Goal: Task Accomplishment & Management: Manage account settings

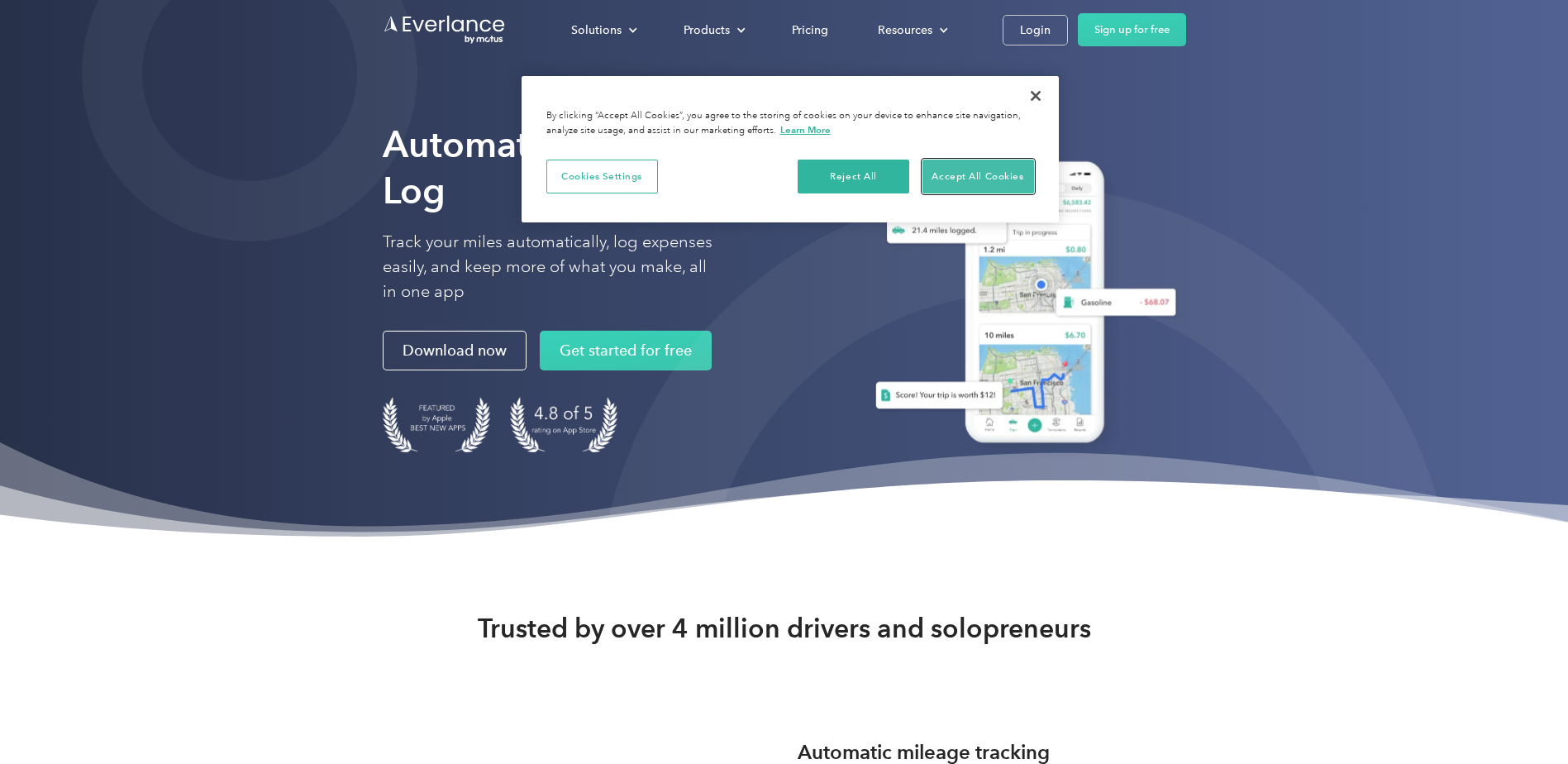
click at [1000, 167] on button "Accept All Cookies" at bounding box center [978, 177] width 111 height 35
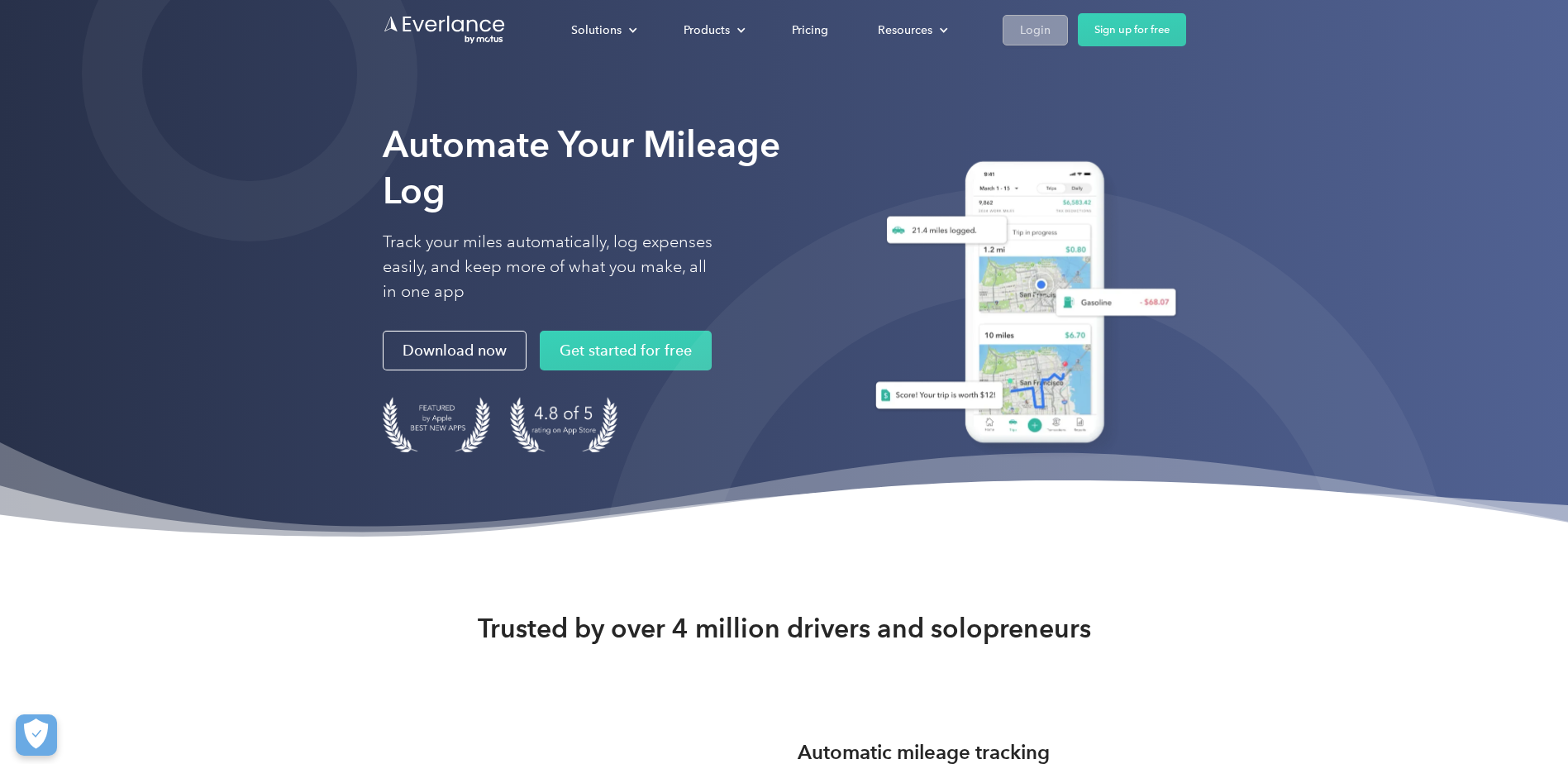
click at [1054, 27] on link "Login" at bounding box center [1036, 30] width 65 height 31
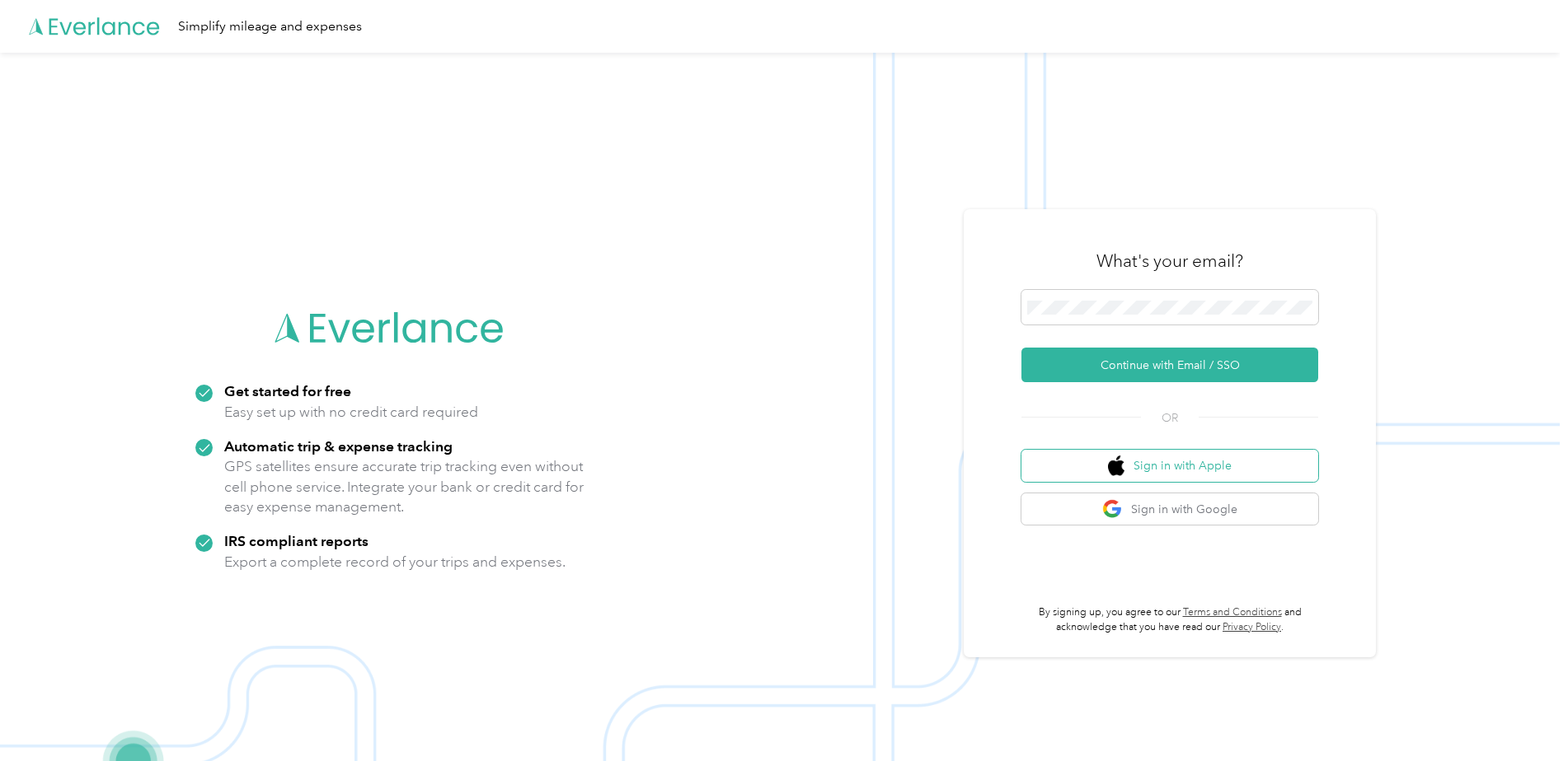
click at [1154, 475] on button "Sign in with Apple" at bounding box center [1170, 466] width 297 height 33
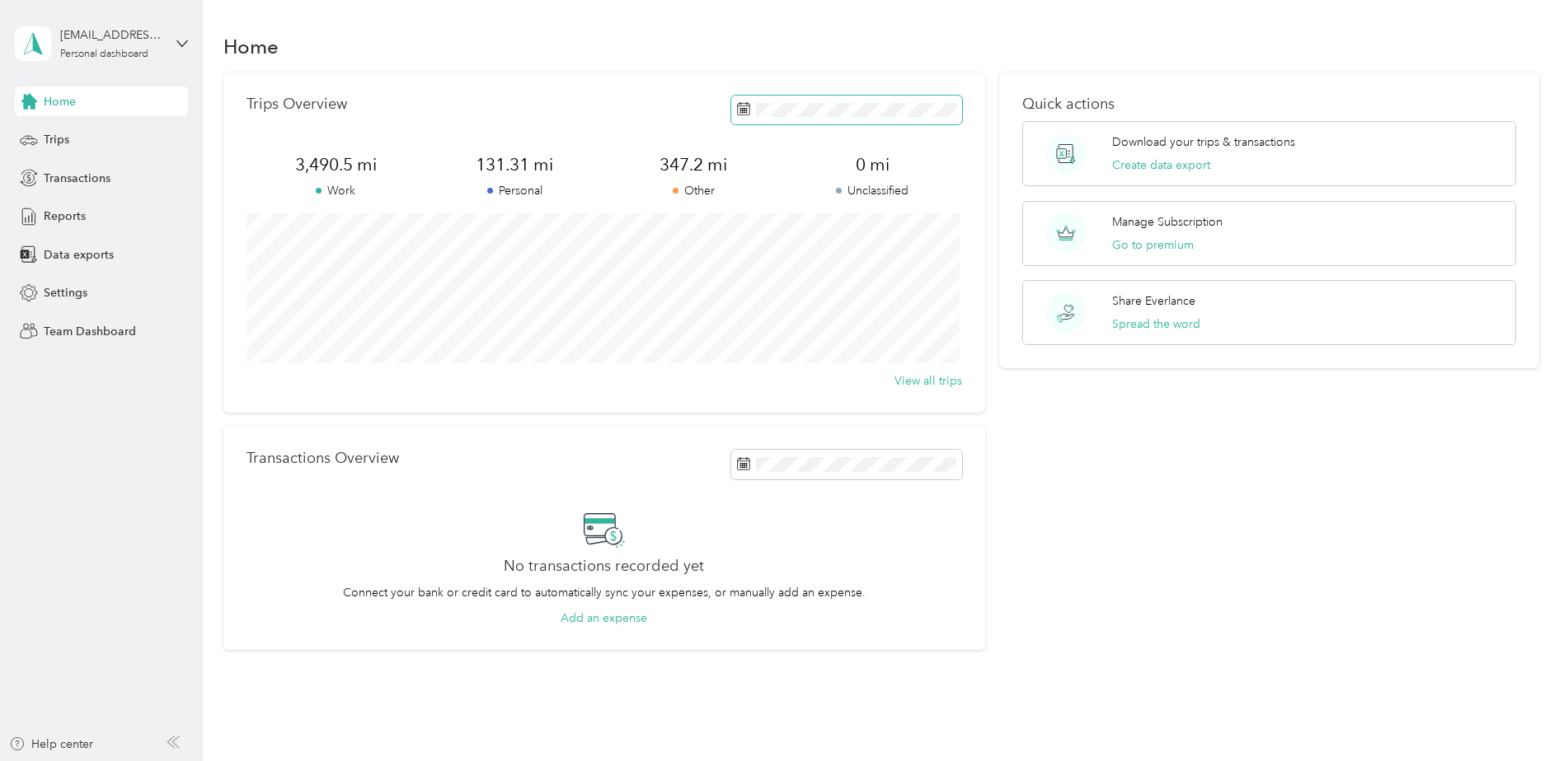
click at [848, 120] on span at bounding box center [846, 110] width 231 height 29
click at [60, 212] on span "Reports" at bounding box center [65, 216] width 42 height 17
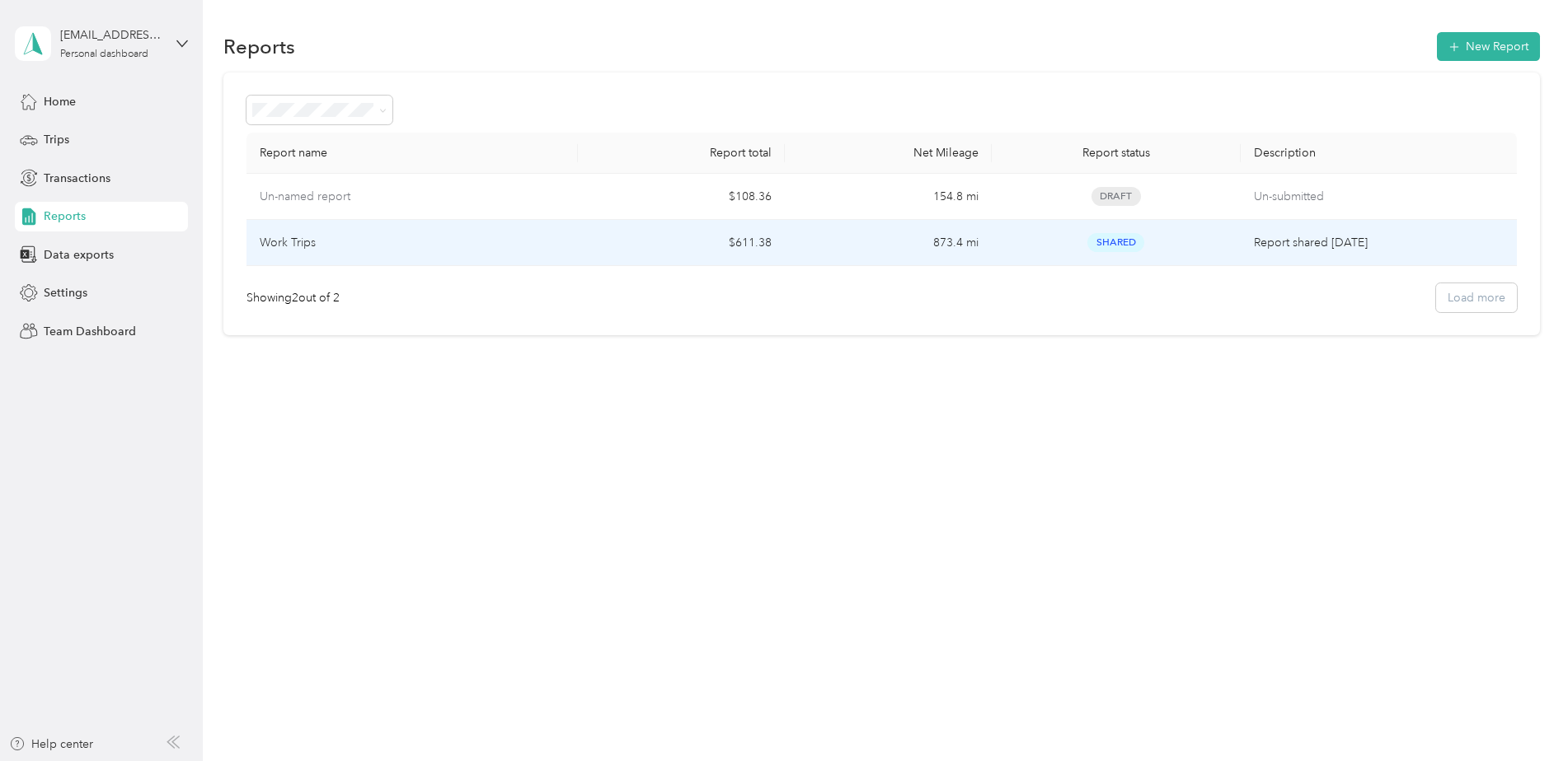
click at [586, 240] on td "$611.38" at bounding box center [681, 243] width 207 height 46
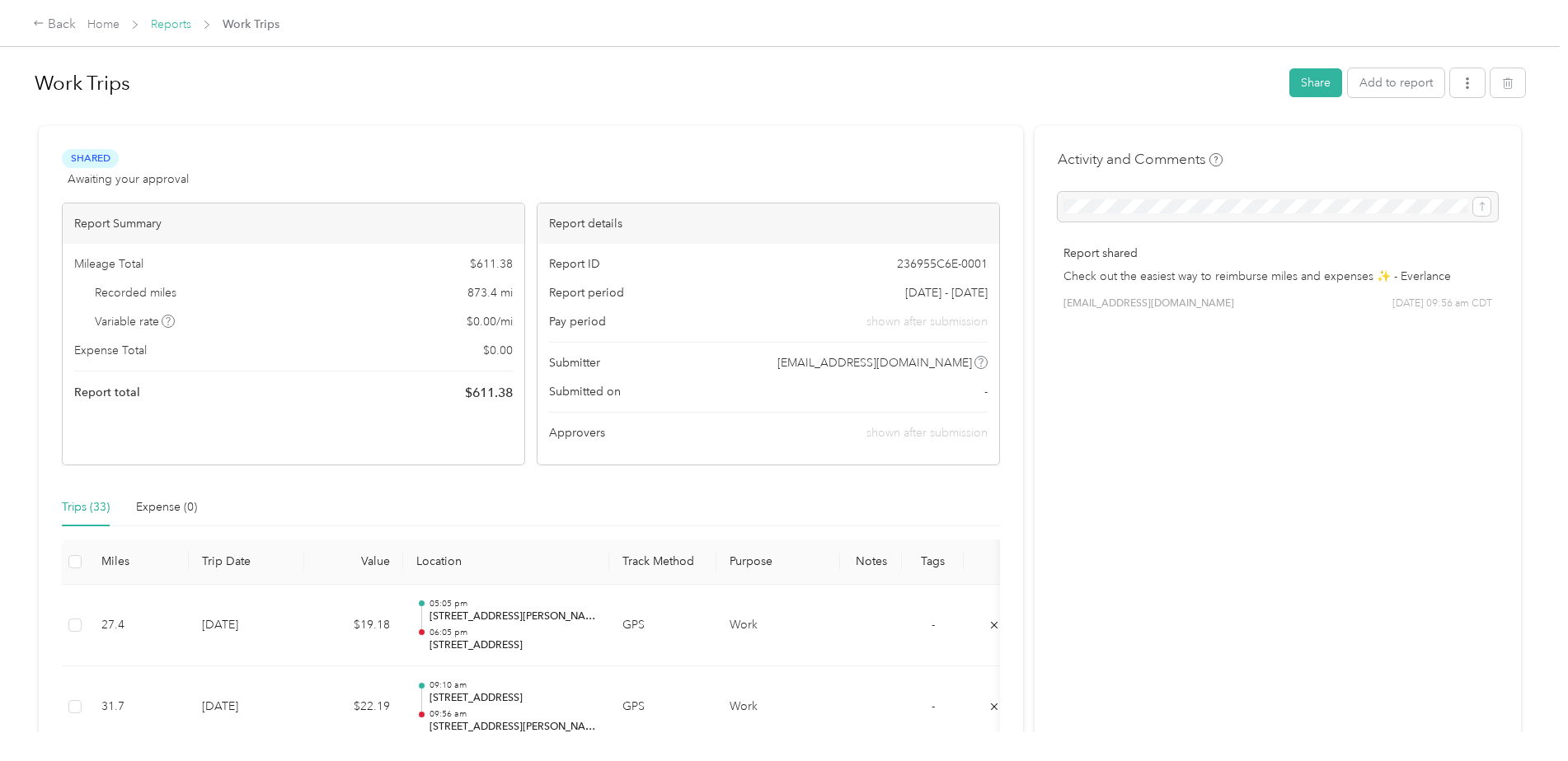
click at [161, 25] on link "Reports" at bounding box center [170, 24] width 40 height 14
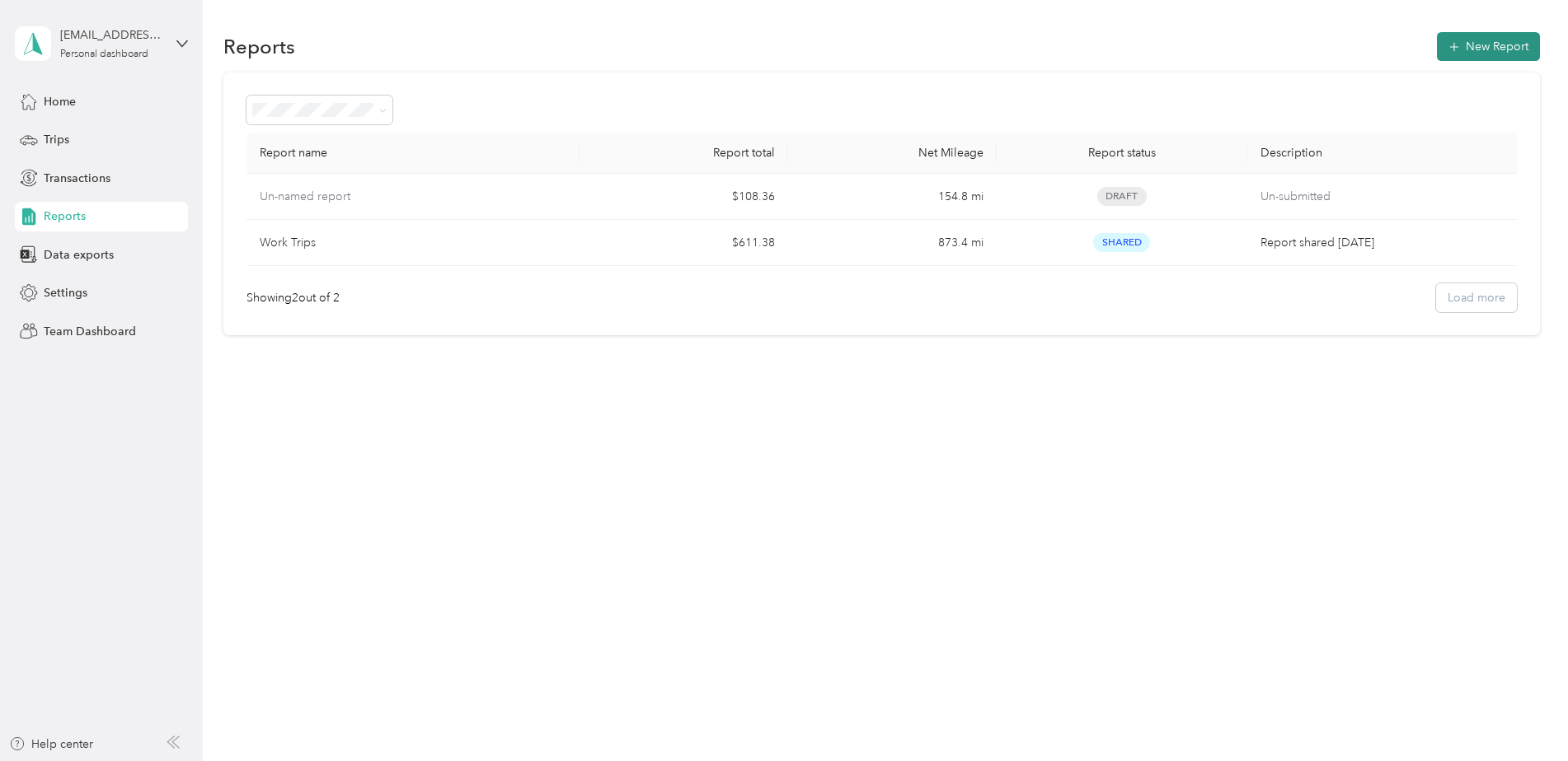
click at [1495, 49] on button "New Report" at bounding box center [1488, 47] width 103 height 29
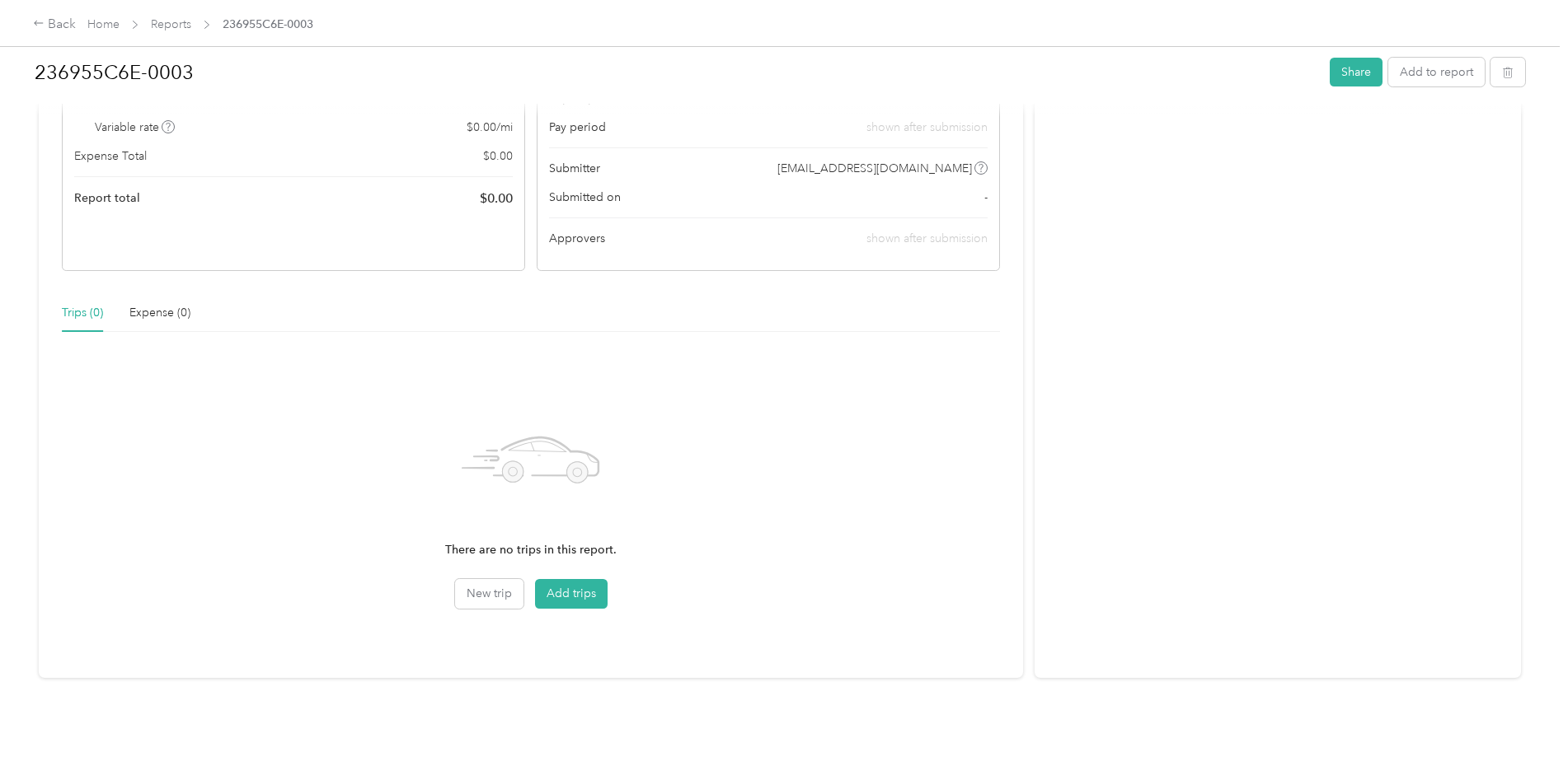
scroll to position [210, 0]
click at [582, 576] on button "Add trips" at bounding box center [571, 591] width 73 height 30
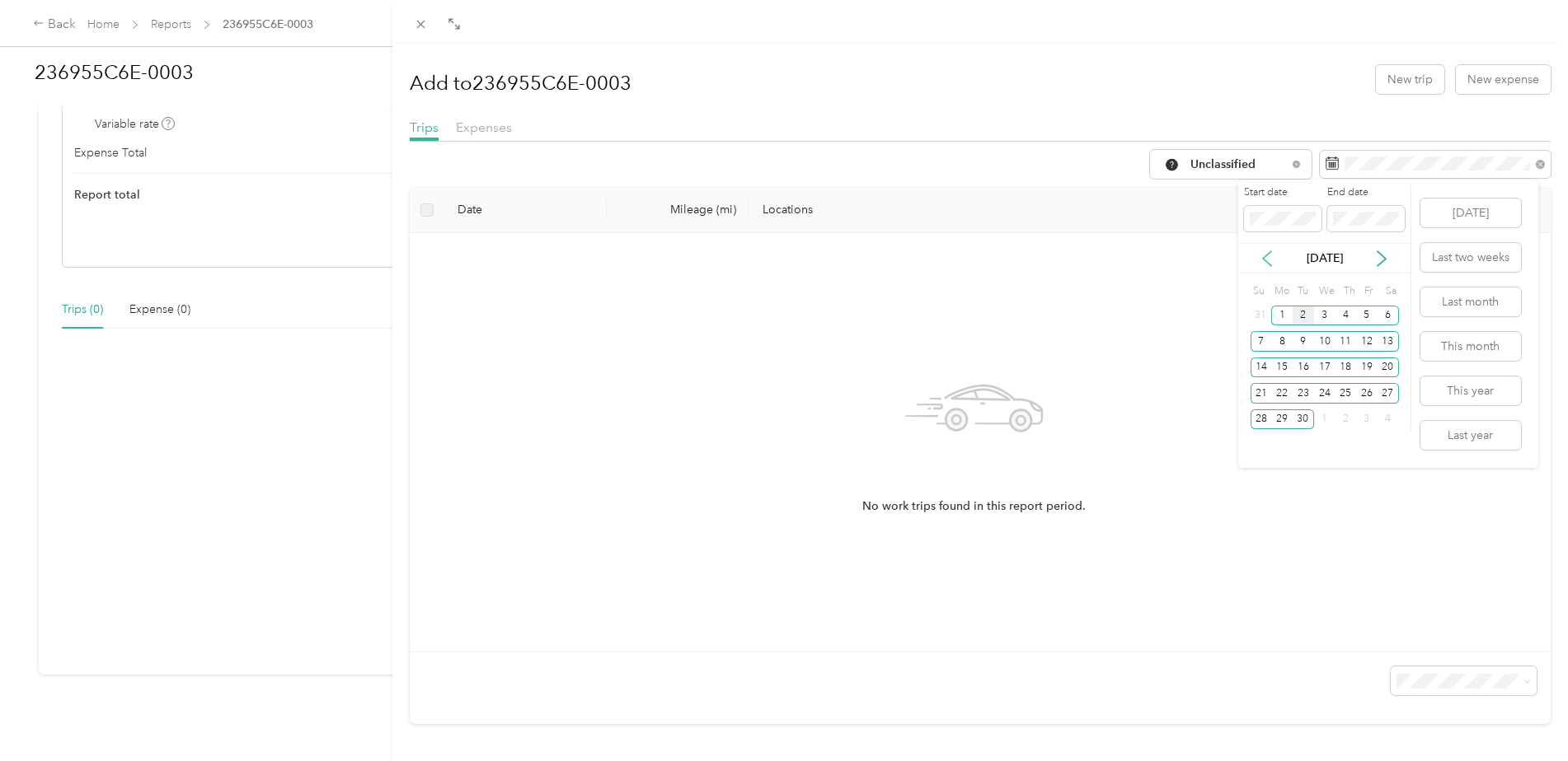
click at [1268, 259] on icon at bounding box center [1266, 258] width 16 height 16
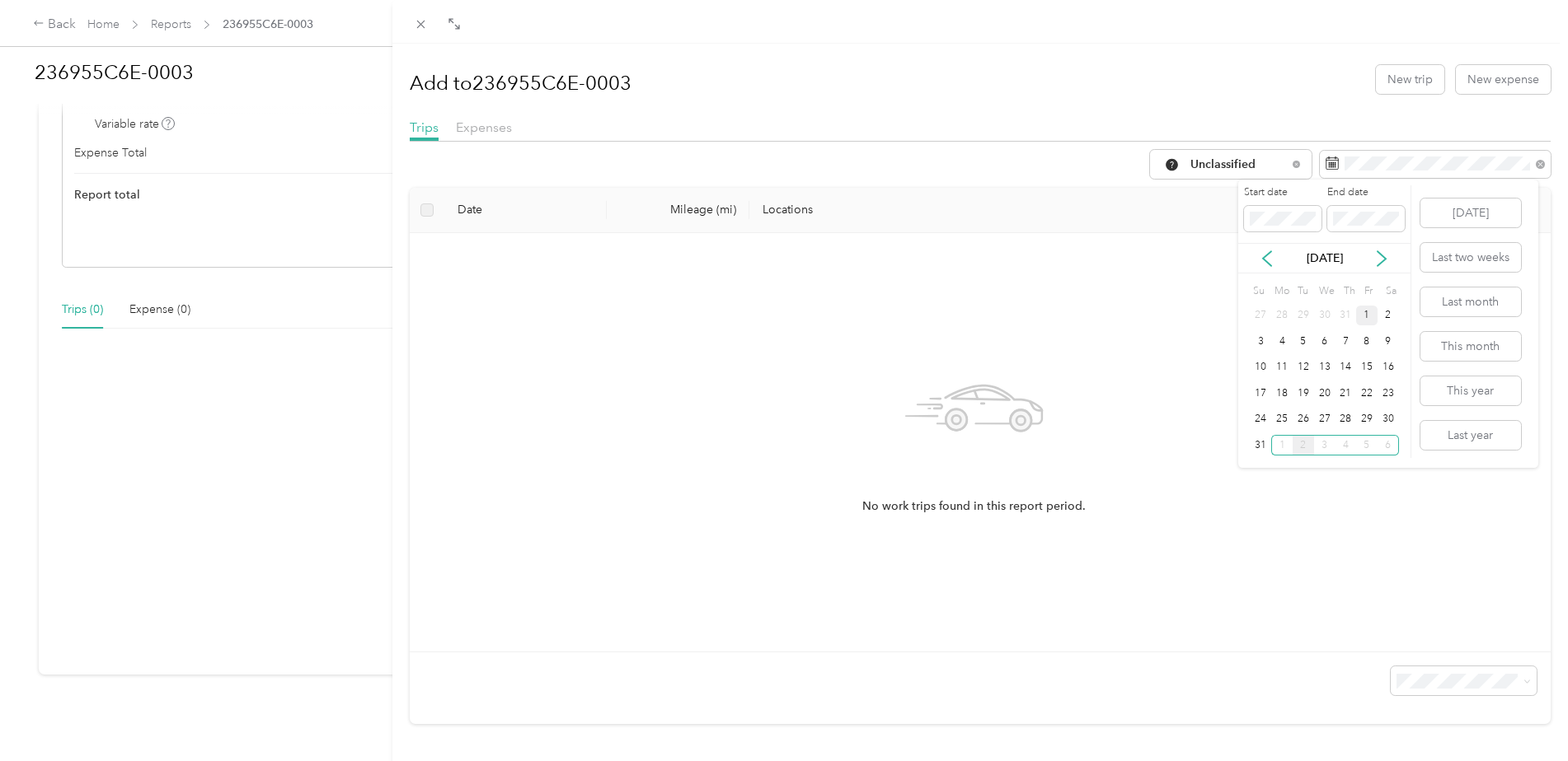
click at [1365, 322] on div "1" at bounding box center [1367, 316] width 21 height 21
click at [1261, 446] on div "31" at bounding box center [1261, 445] width 21 height 21
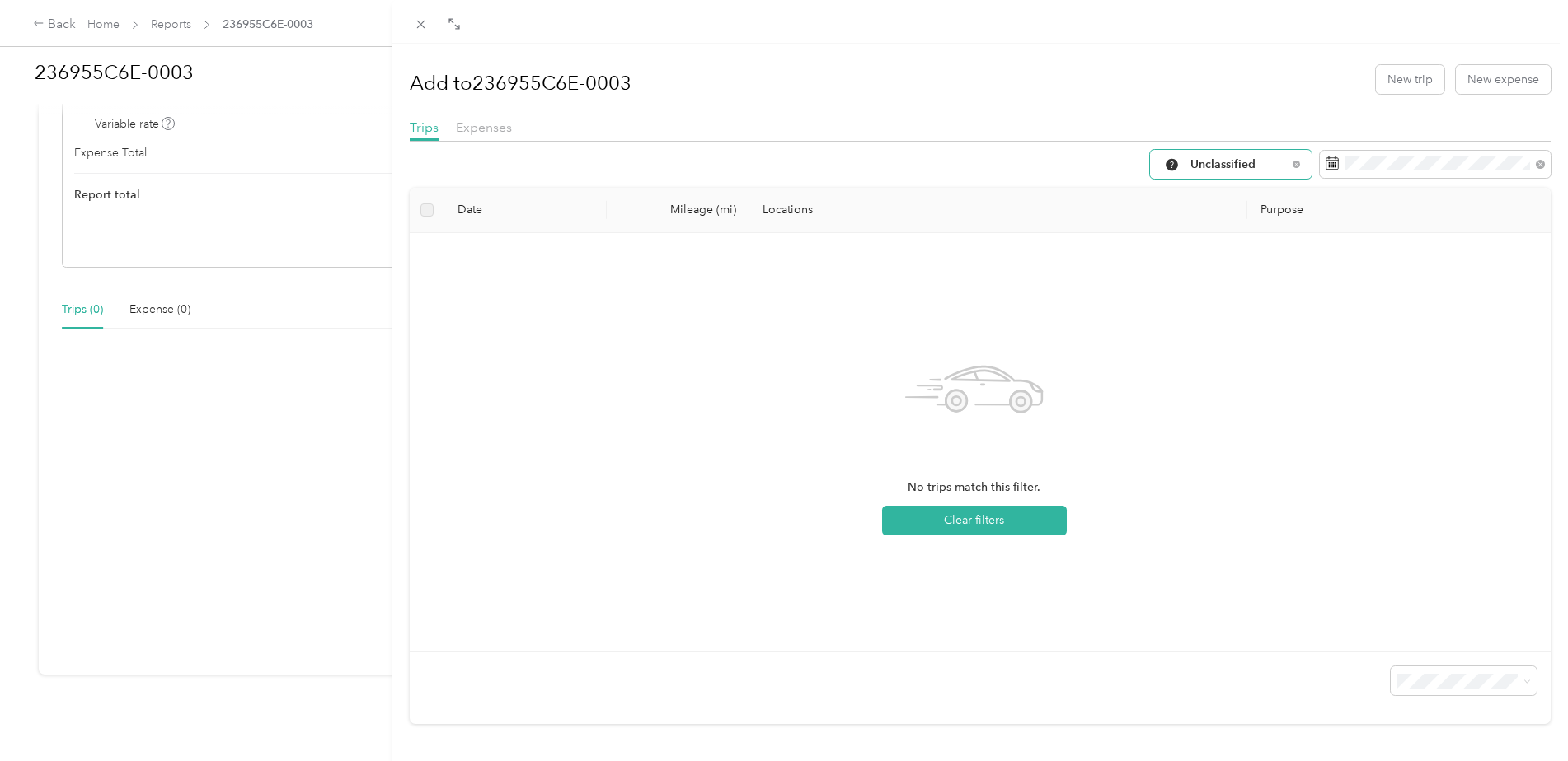
click at [1219, 170] on div "Unclassified" at bounding box center [1230, 165] width 162 height 29
click at [1216, 255] on span "Work" at bounding box center [1233, 253] width 109 height 17
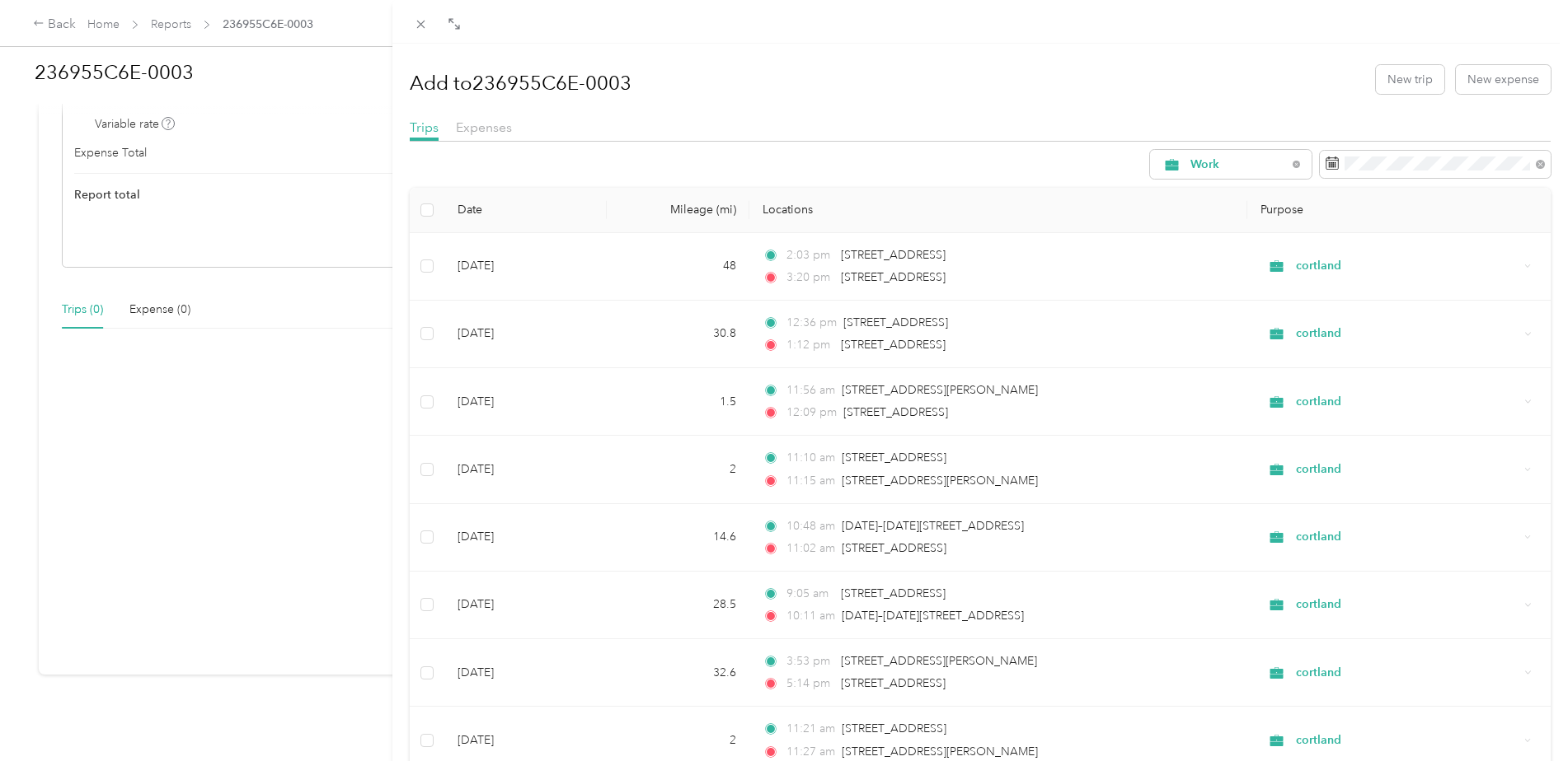
click at [575, 87] on h1 "Add to 236955C6E-0003" at bounding box center [520, 82] width 221 height 39
click at [572, 88] on h1 "Add to 236955C6E-0003" at bounding box center [520, 82] width 221 height 39
click at [162, 152] on div "Add to 236955C6E-0003 New trip New expense Trips Expenses Work Date Mileage (mi…" at bounding box center [784, 380] width 1568 height 761
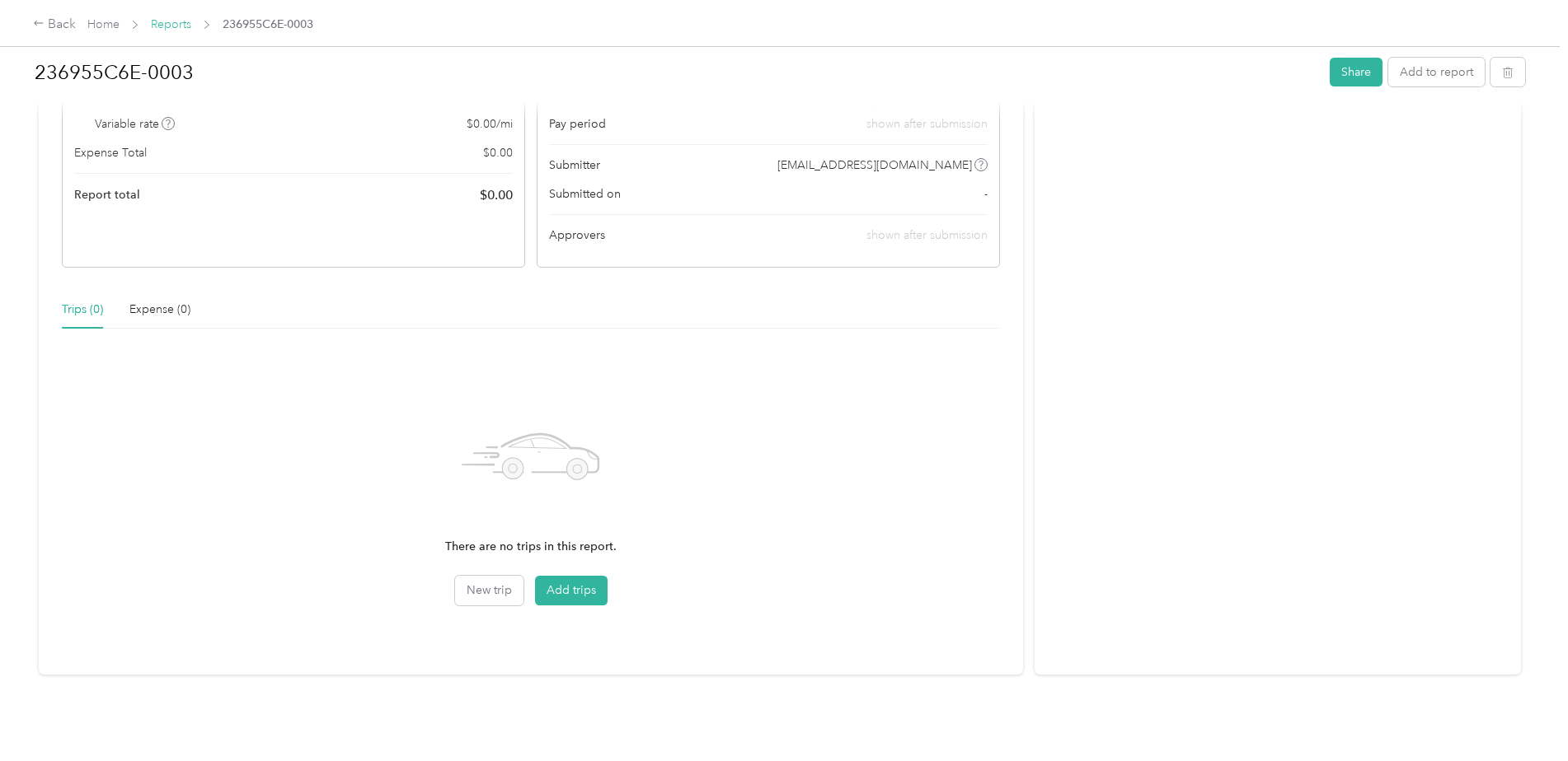
click at [167, 27] on link "Reports" at bounding box center [170, 24] width 40 height 14
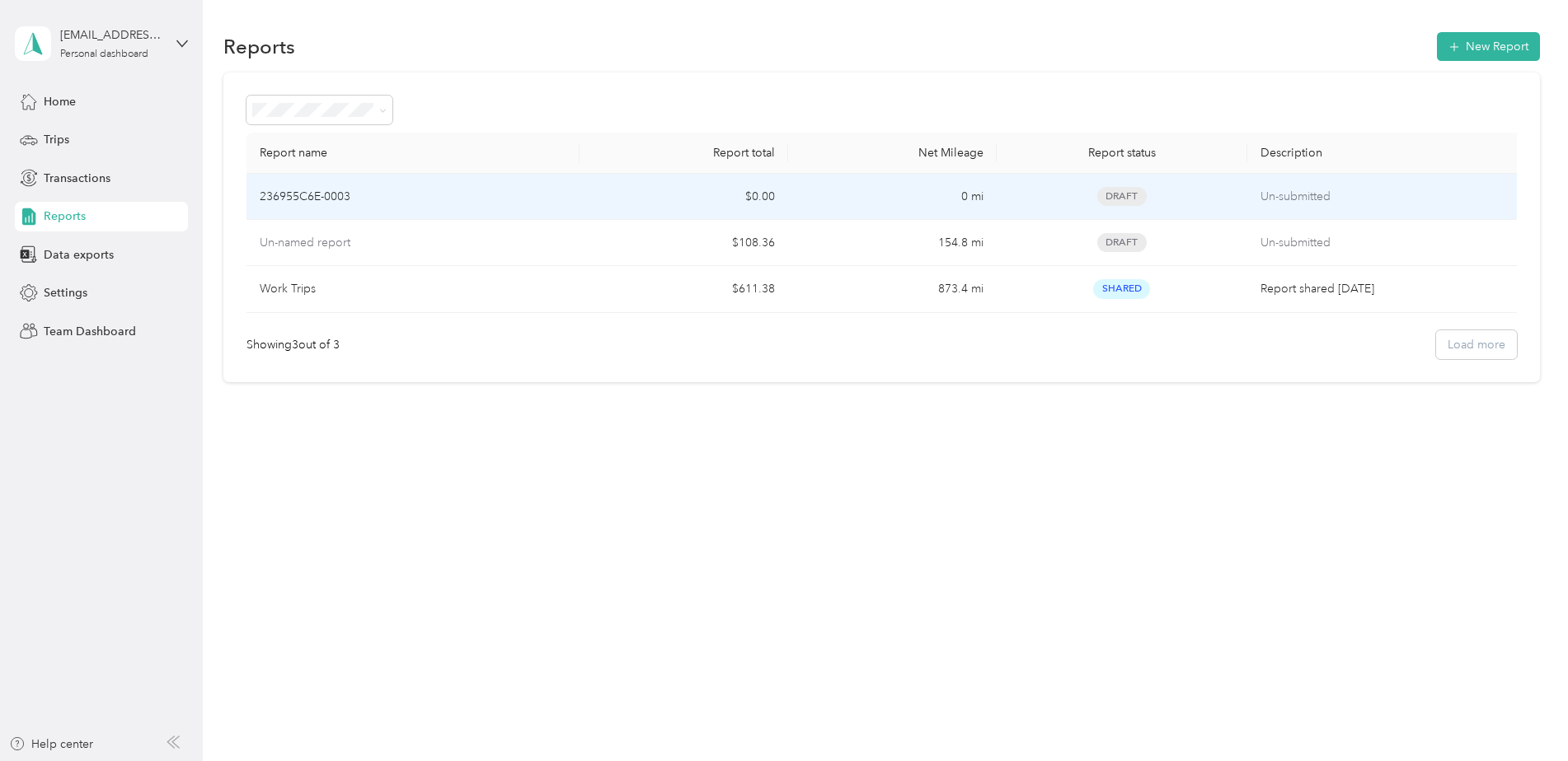
click at [316, 200] on p "236955C6E-0003" at bounding box center [305, 196] width 91 height 18
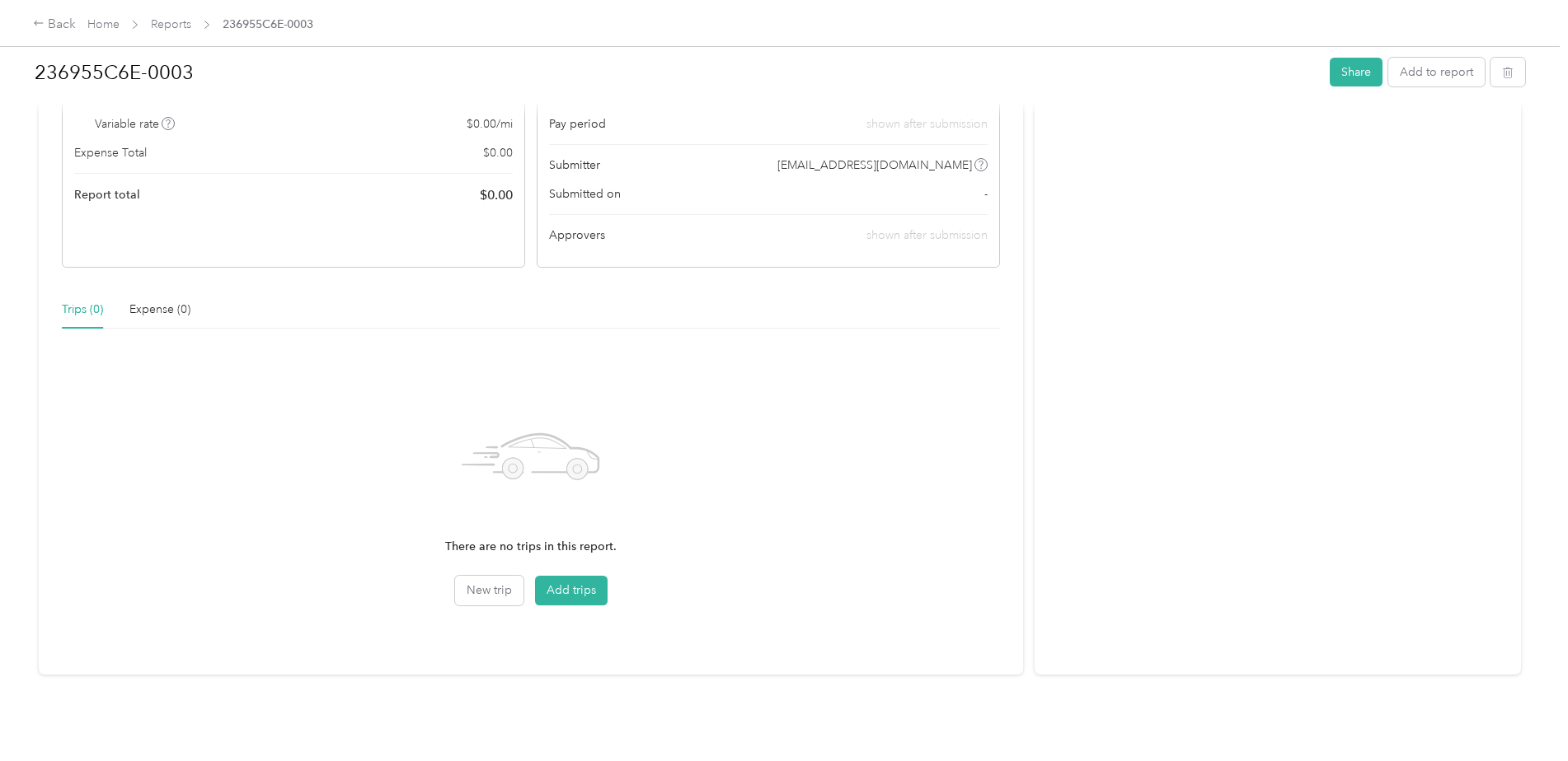
scroll to position [210, 0]
click at [588, 576] on button "Add trips" at bounding box center [571, 591] width 73 height 30
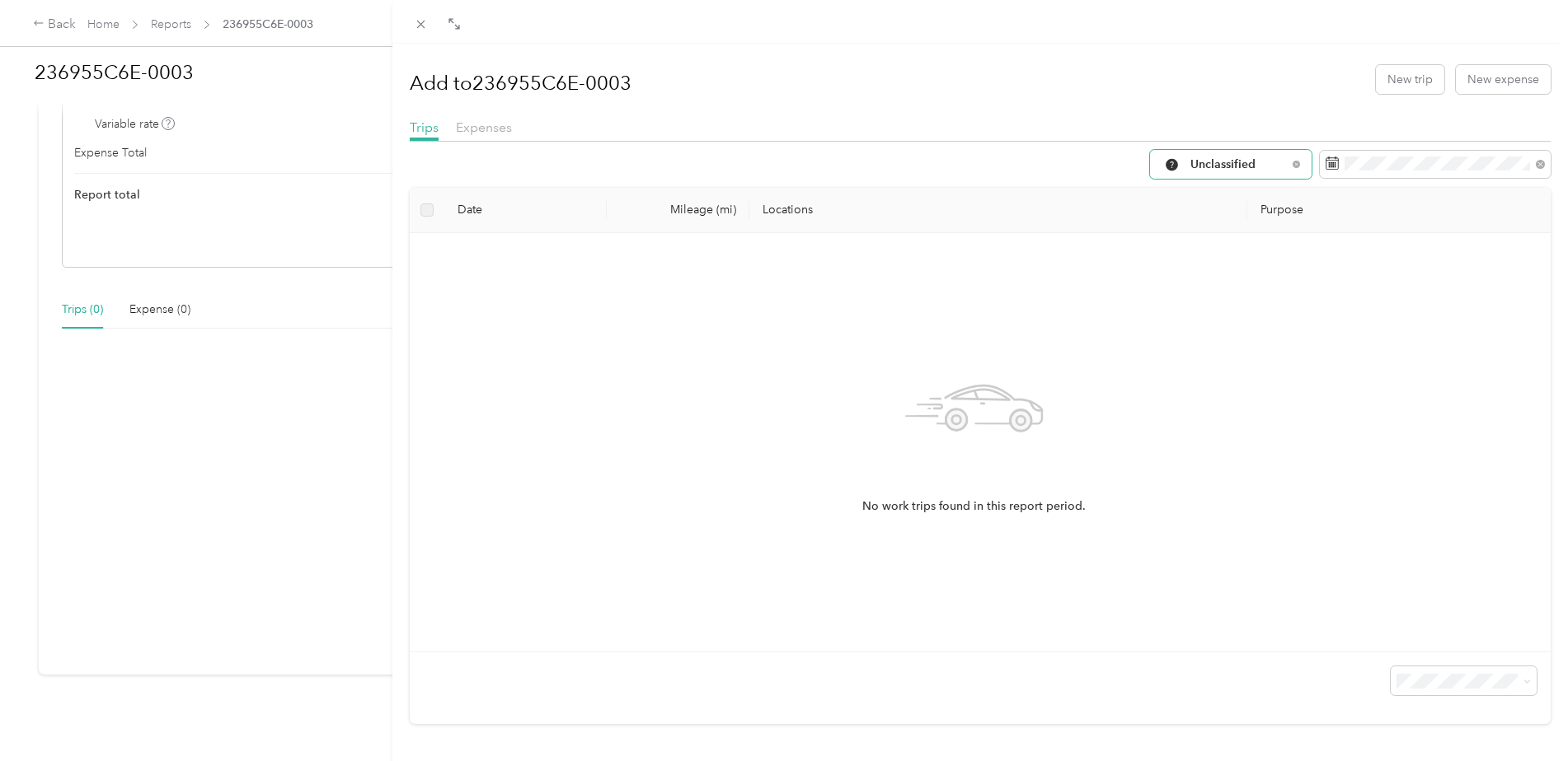
click at [1251, 168] on span "Unclassified" at bounding box center [1238, 165] width 97 height 11
click at [1210, 239] on li "Work" at bounding box center [1218, 253] width 162 height 29
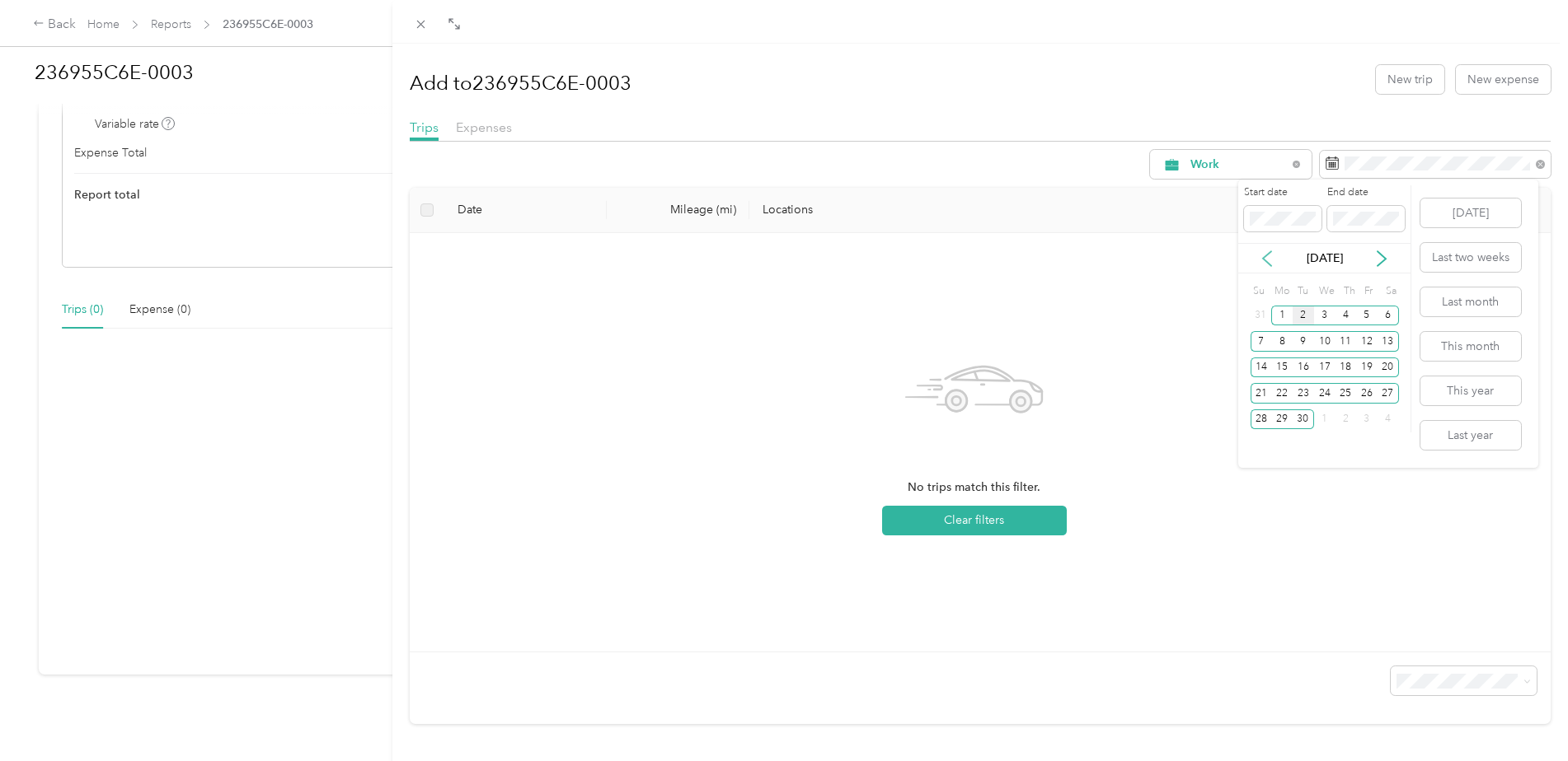
click at [1264, 254] on icon at bounding box center [1266, 258] width 16 height 16
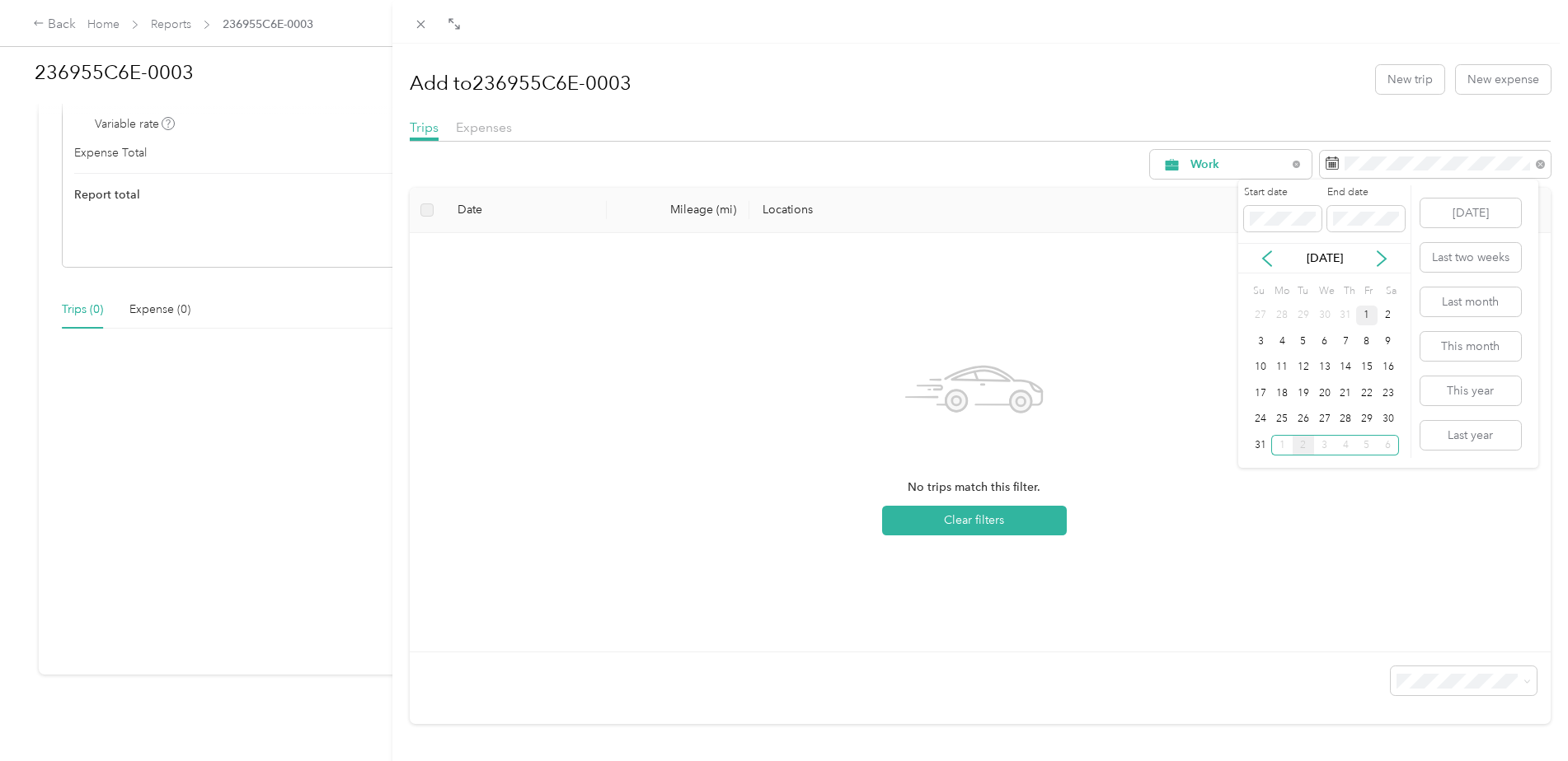
click at [1363, 313] on div "1" at bounding box center [1367, 316] width 21 height 21
click at [1258, 448] on div "31" at bounding box center [1261, 445] width 21 height 21
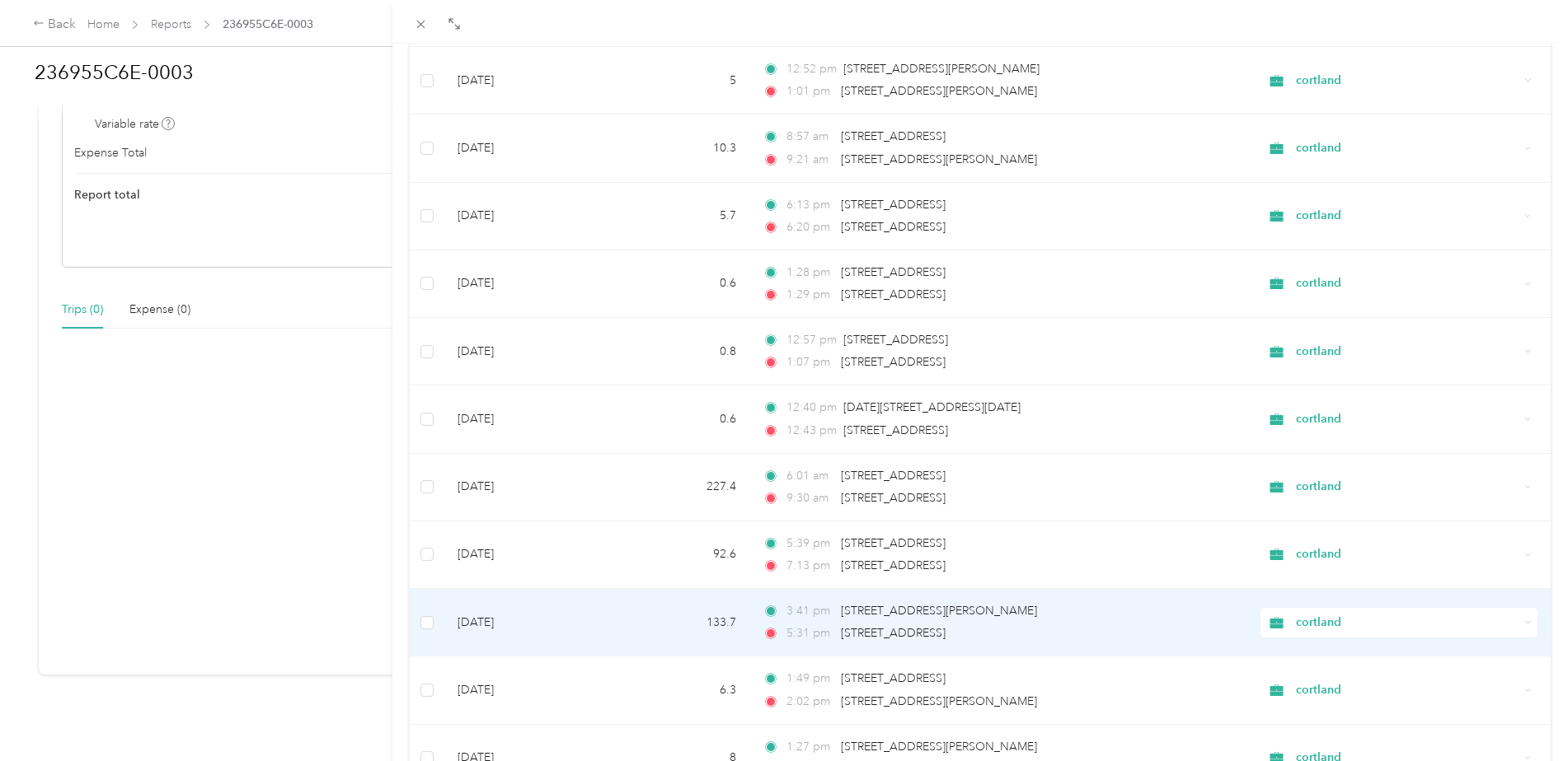
scroll to position [1292, 0]
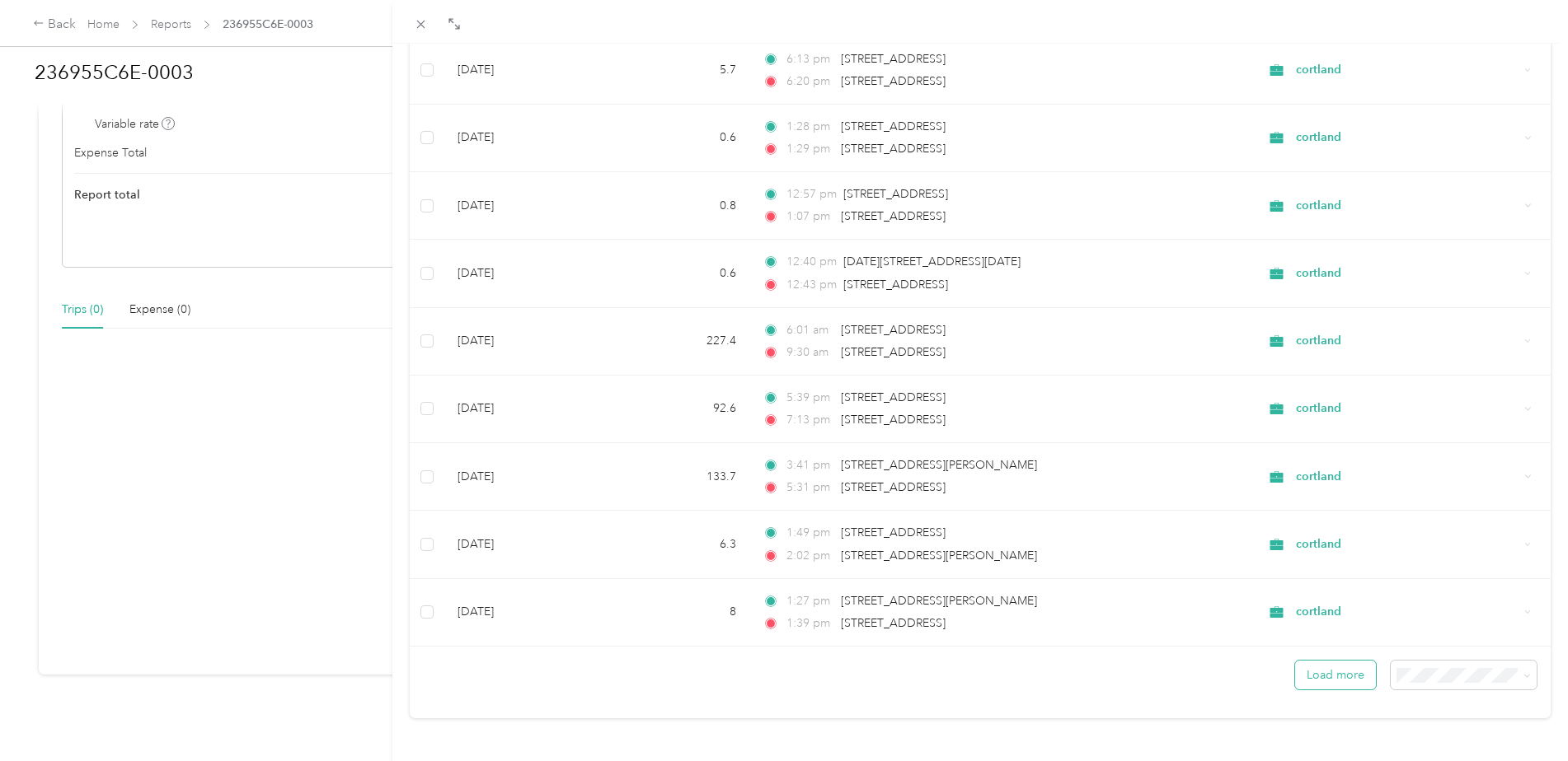
click at [1347, 664] on button "Load more" at bounding box center [1335, 675] width 80 height 29
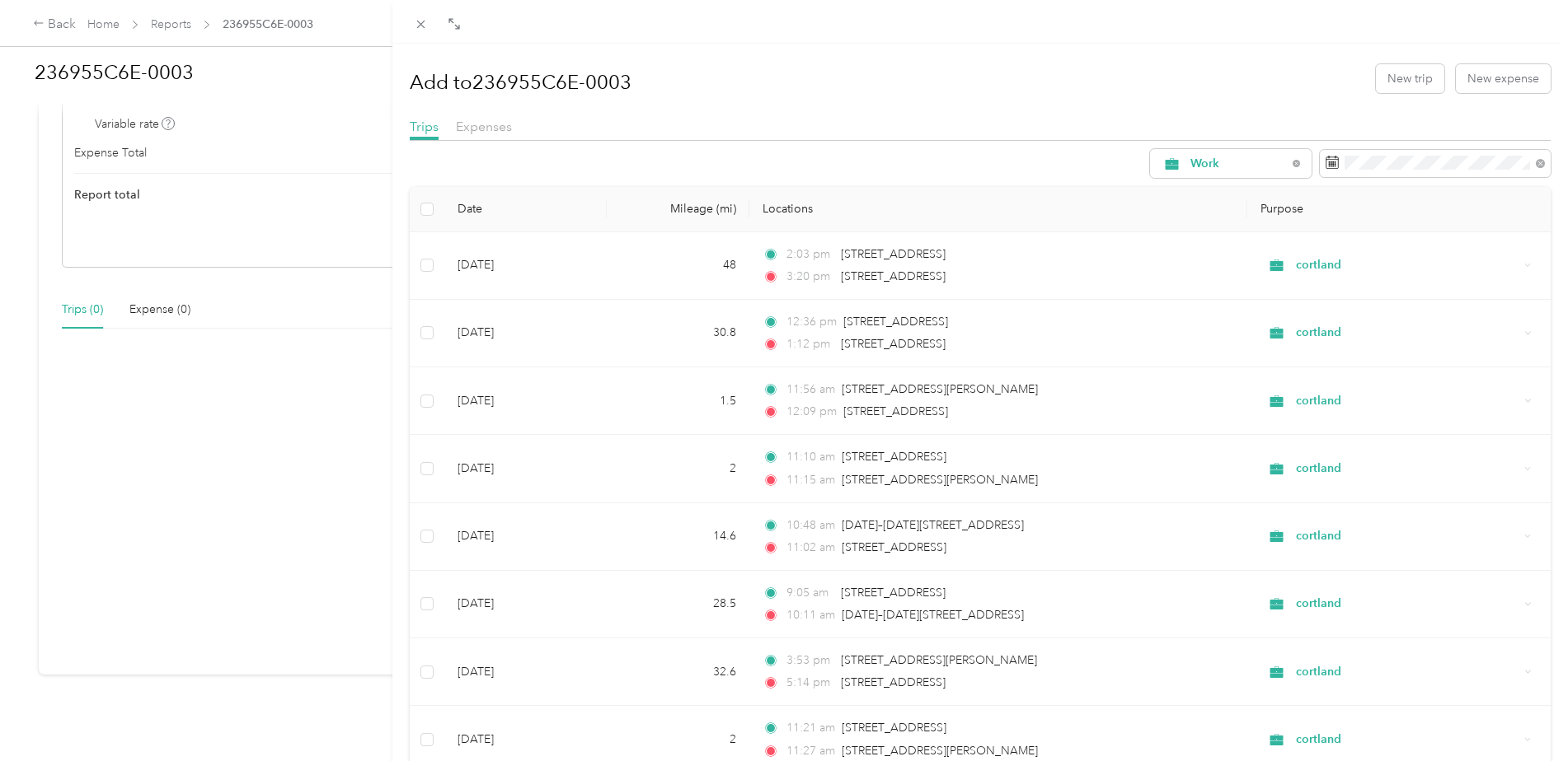
scroll to position [0, 0]
click at [530, 77] on h1 "Add to 236955C6E-0003" at bounding box center [520, 82] width 221 height 39
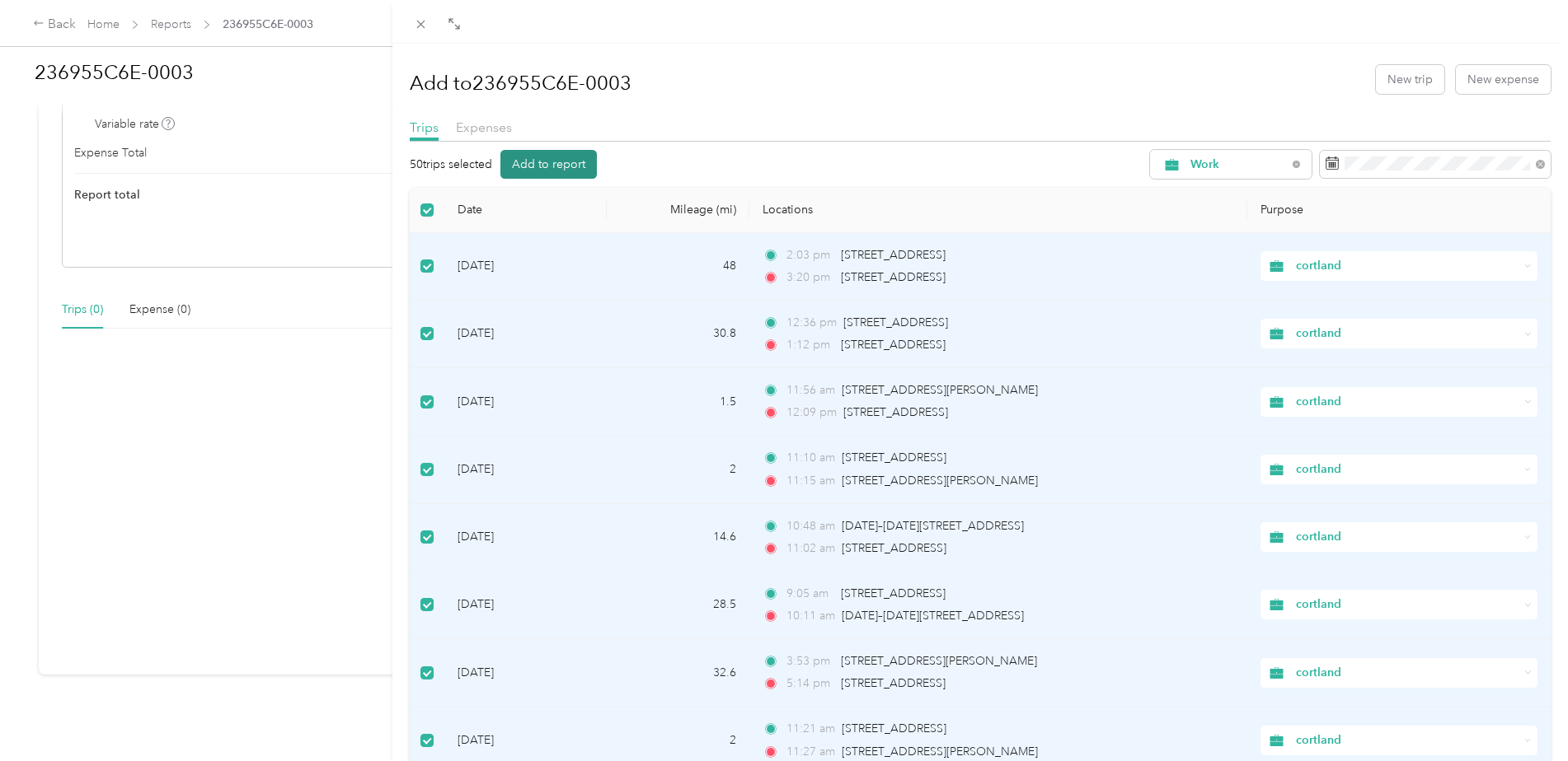
click at [534, 166] on button "Add to report" at bounding box center [548, 165] width 97 height 29
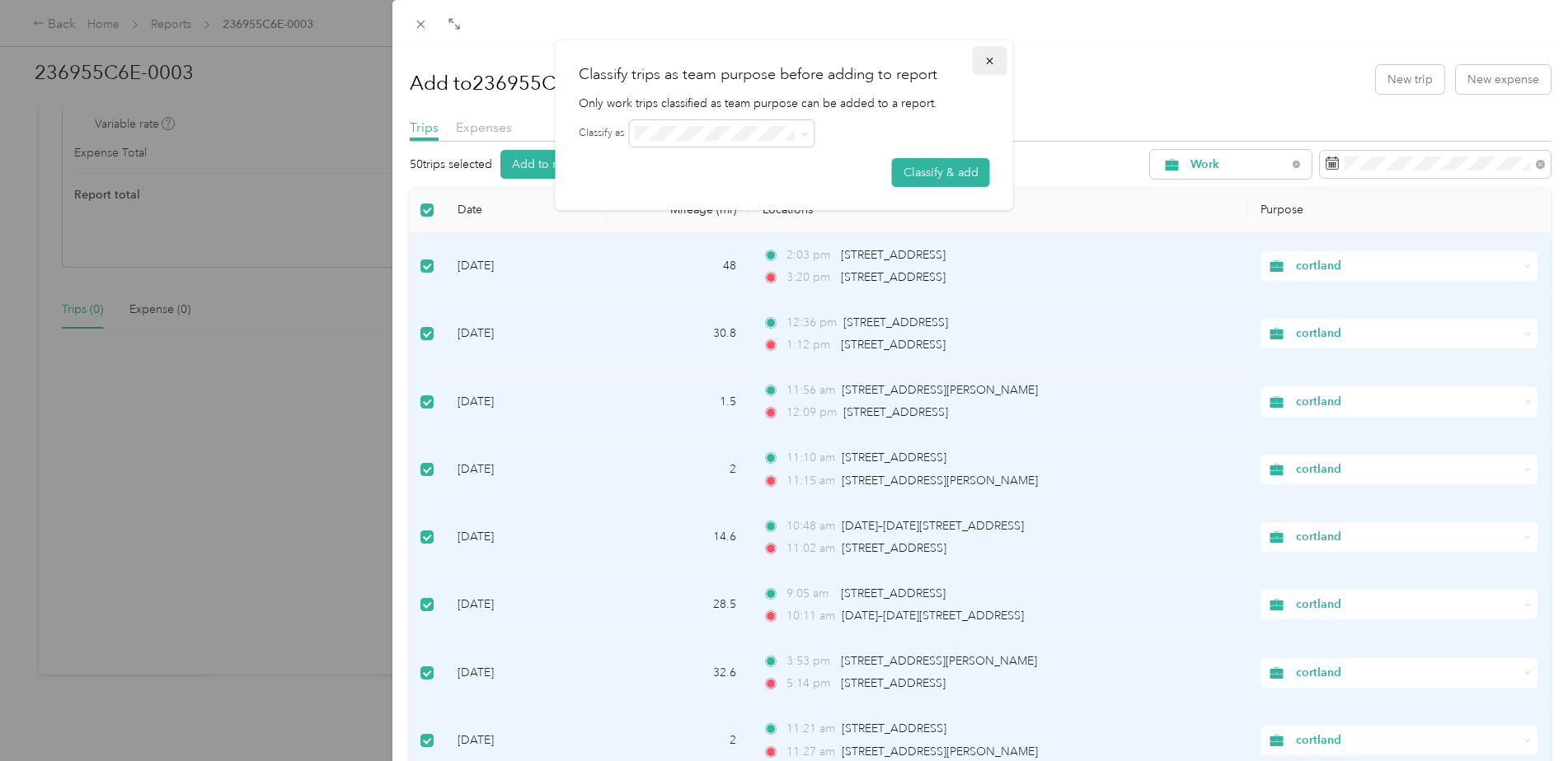
click at [989, 63] on icon "button" at bounding box center [989, 61] width 11 height 11
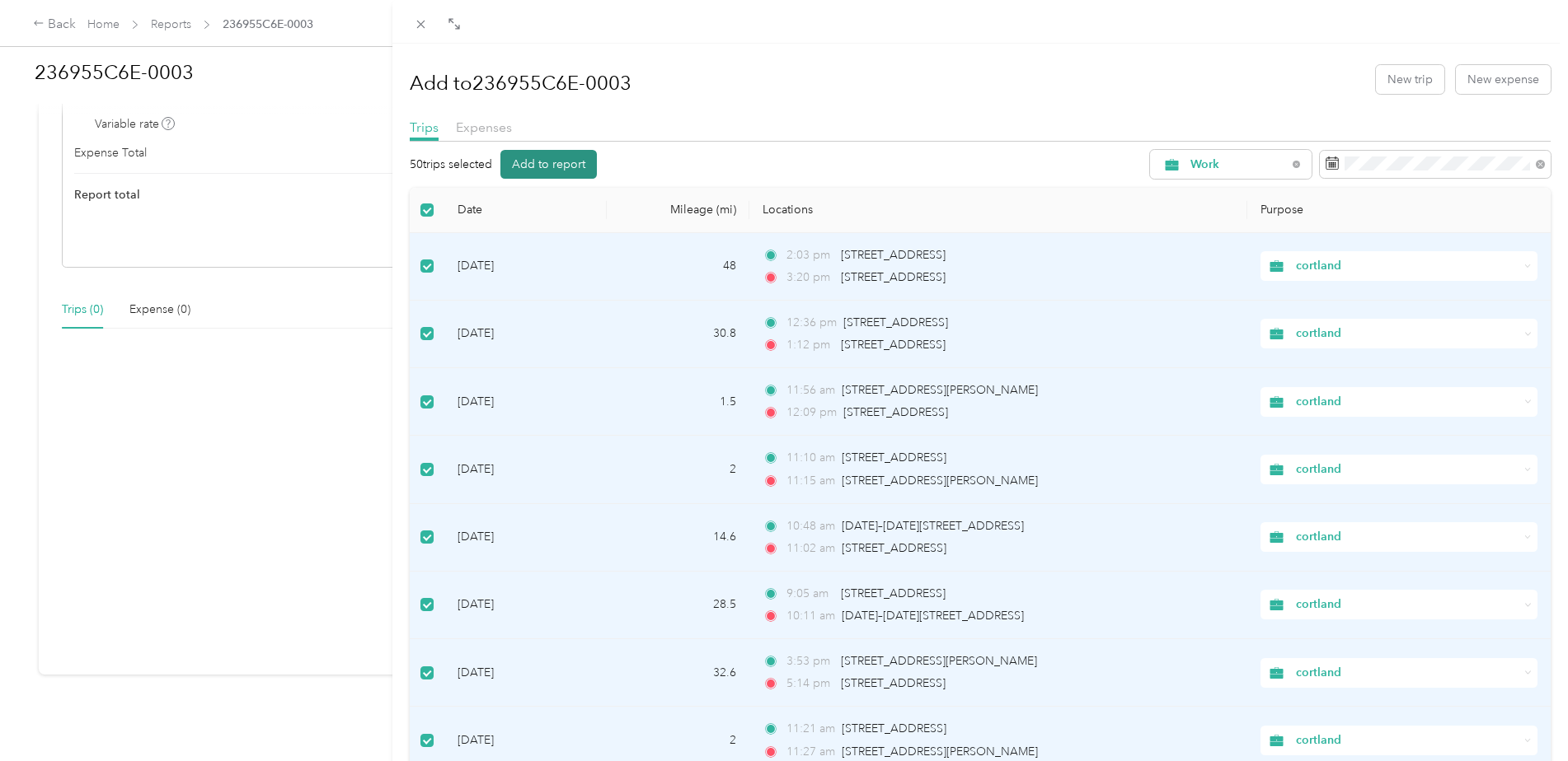
click at [553, 165] on button "Add to report" at bounding box center [548, 165] width 97 height 29
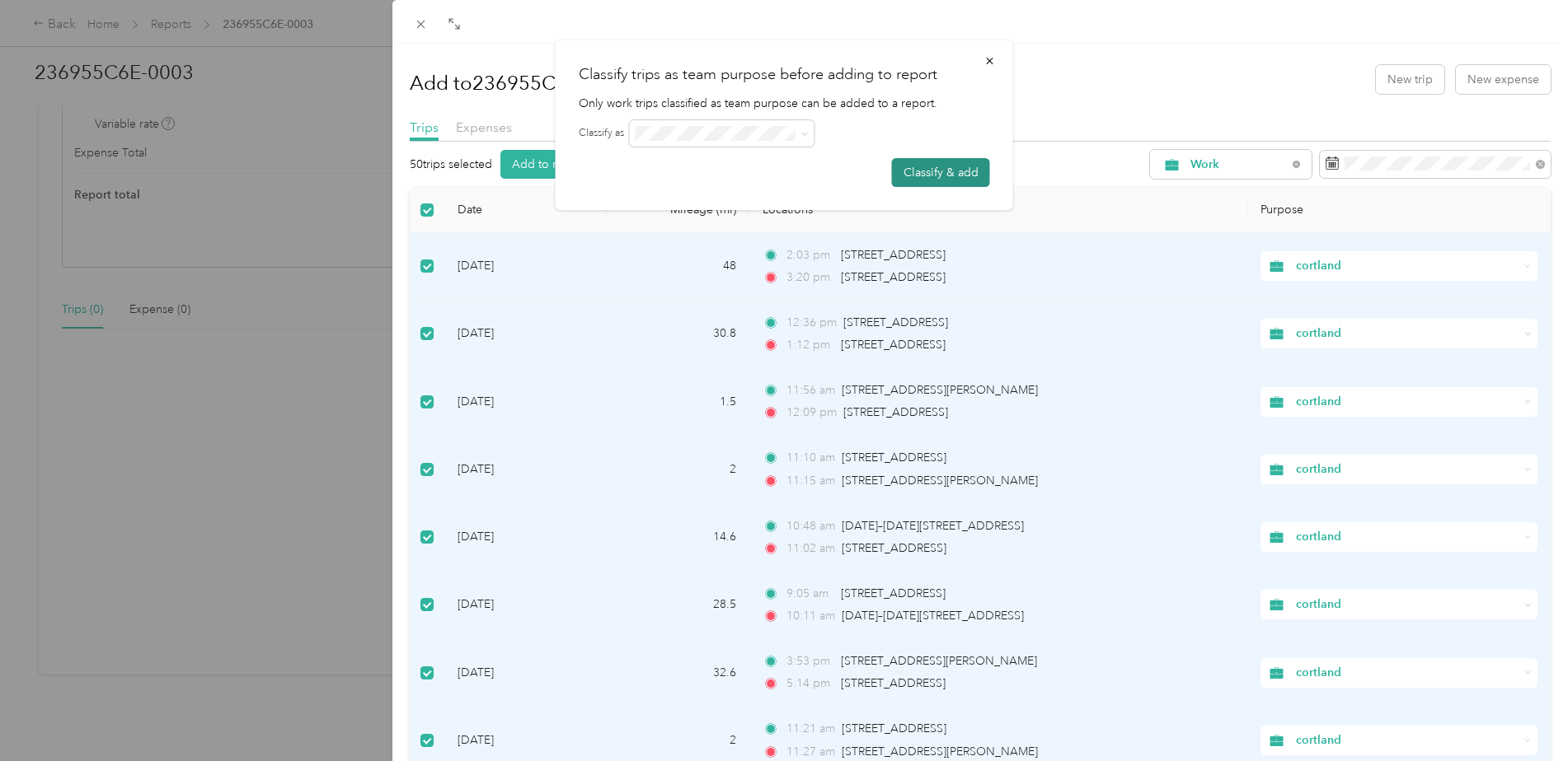
click at [917, 174] on button "Classify & add" at bounding box center [941, 172] width 98 height 29
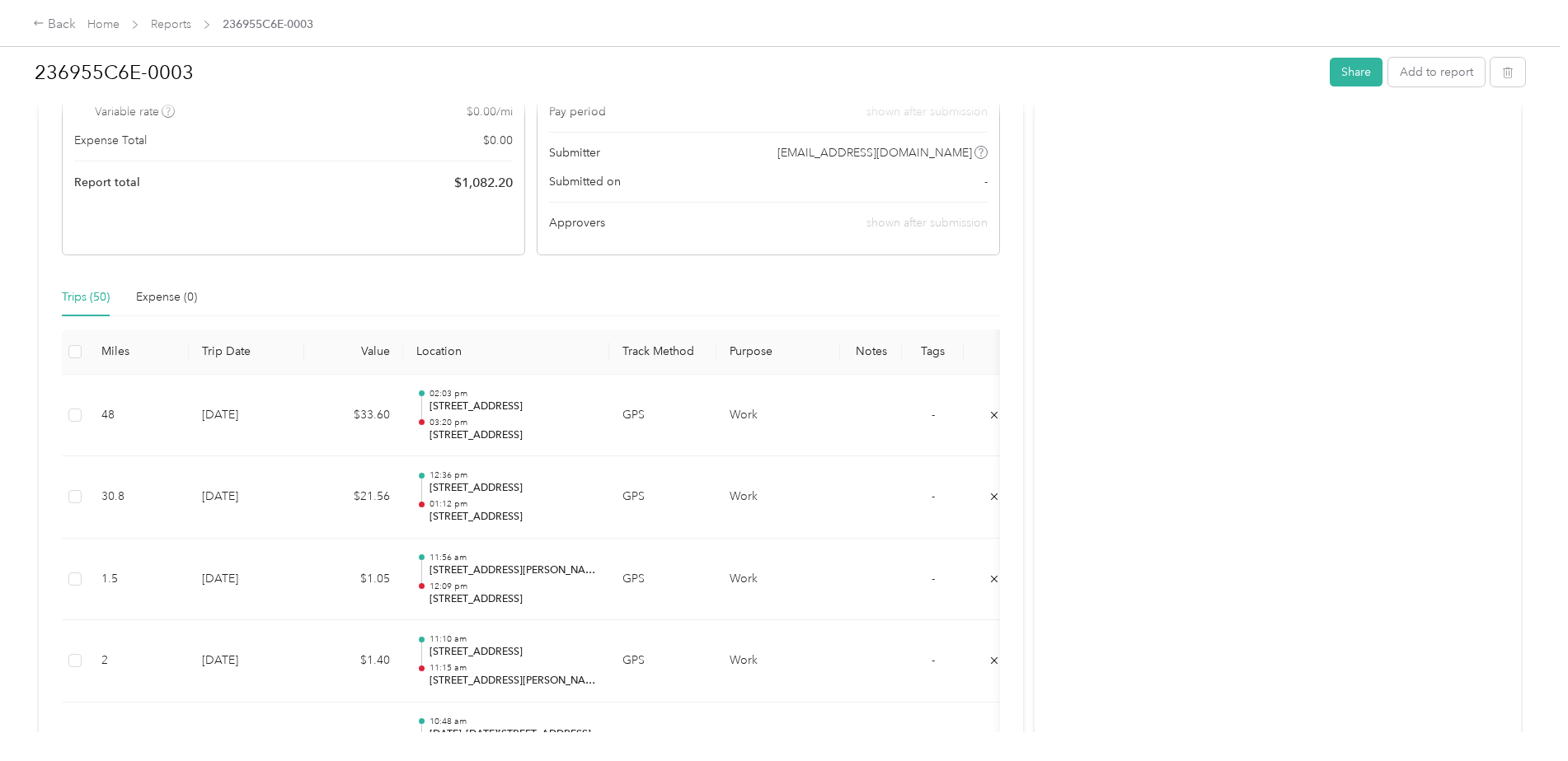
click at [235, 339] on th "Trip Date" at bounding box center [246, 351] width 115 height 45
click at [234, 368] on th "Trip Date" at bounding box center [246, 351] width 115 height 45
click at [174, 31] on link "Reports" at bounding box center [170, 24] width 40 height 14
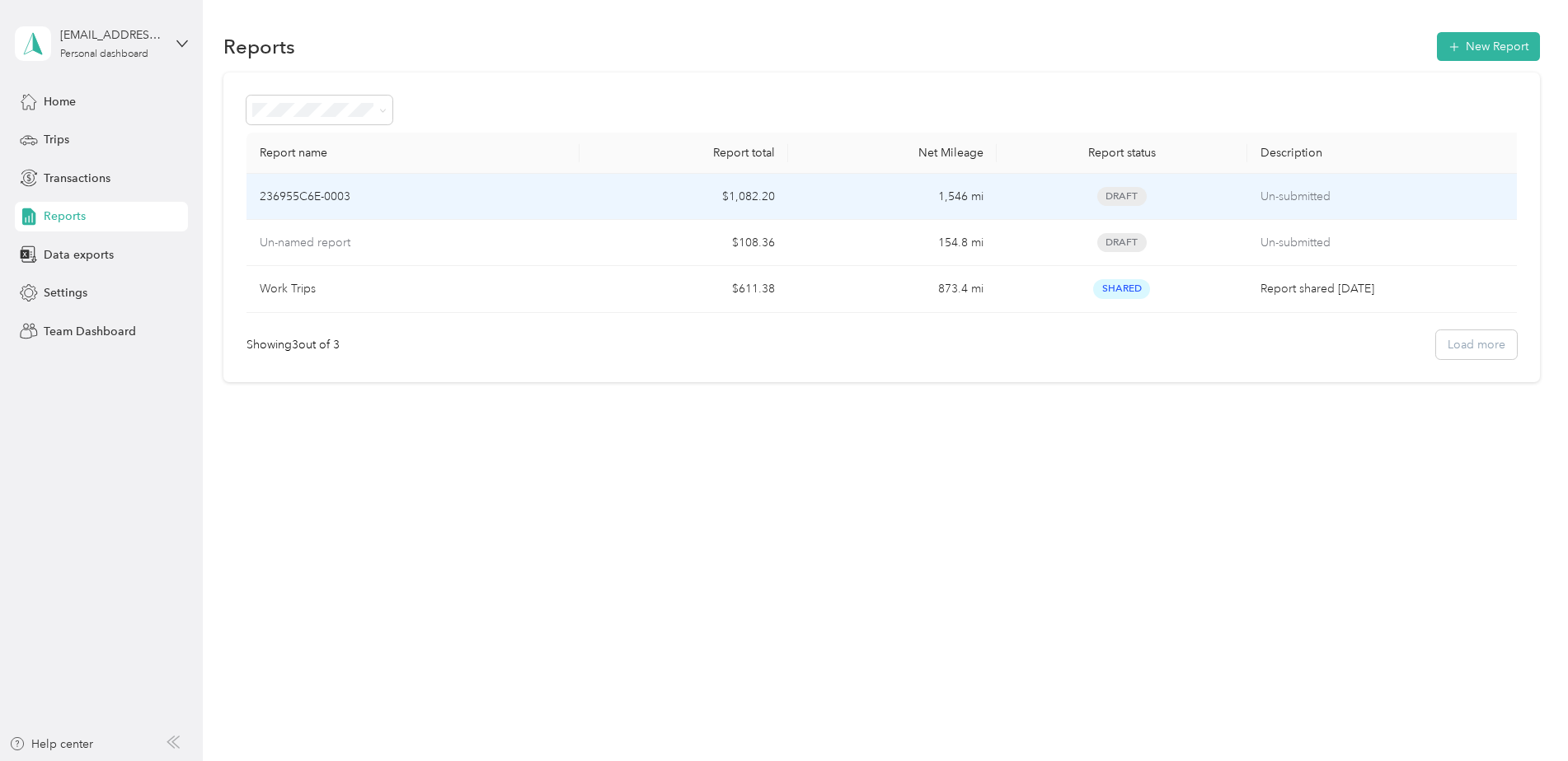
click at [334, 196] on p "236955C6E-0003" at bounding box center [305, 196] width 91 height 18
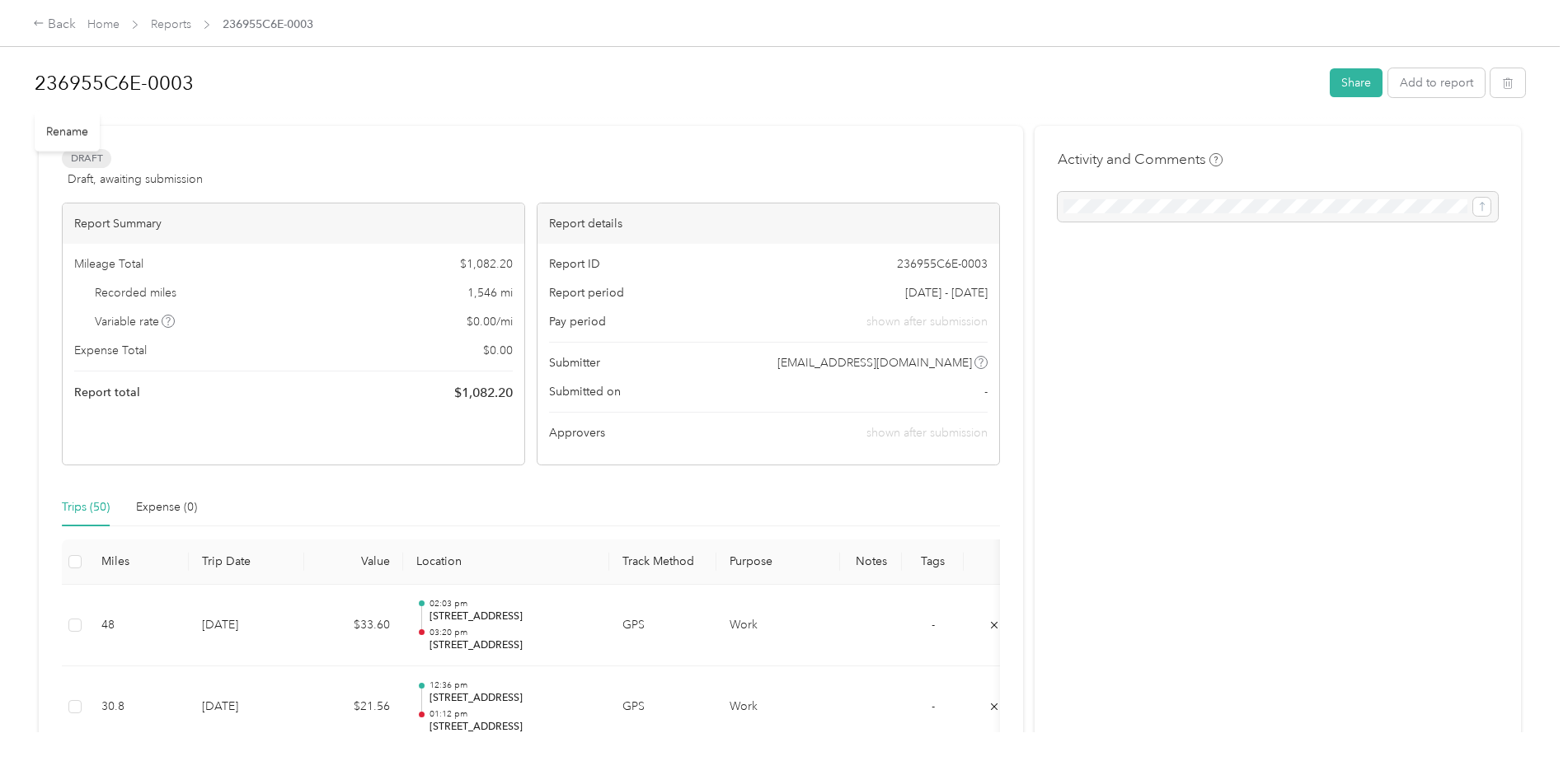
click at [150, 82] on h1 "236955C6E-0003" at bounding box center [676, 82] width 1284 height 39
click at [0, 75] on html "Back Home Reports 236955C6E-0003 236955C6E-0003 Share Add to report Draft Draft…" at bounding box center [780, 380] width 1559 height 761
click at [1362, 93] on button "Share" at bounding box center [1355, 85] width 53 height 29
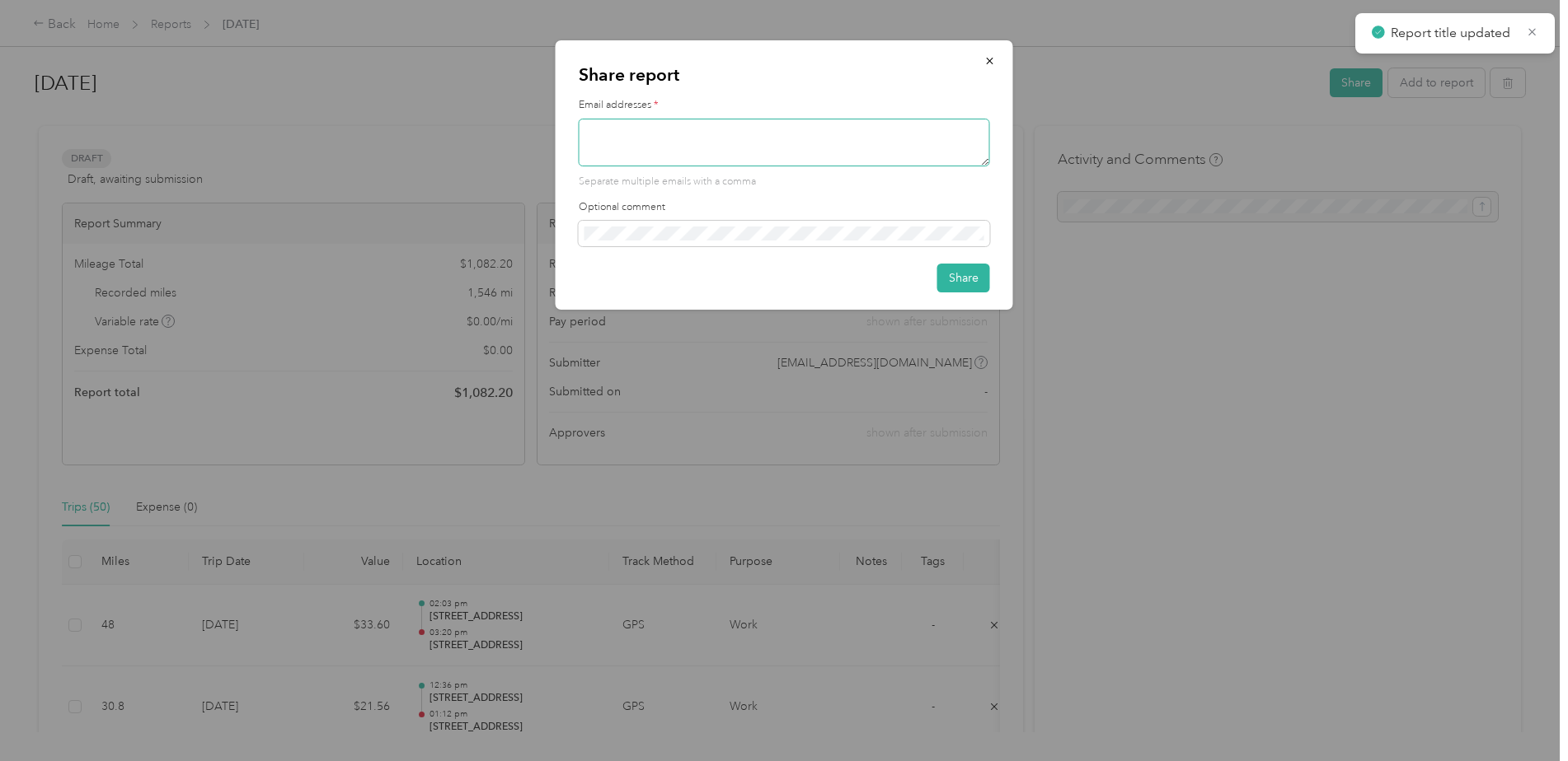
click at [801, 133] on textarea at bounding box center [784, 143] width 411 height 48
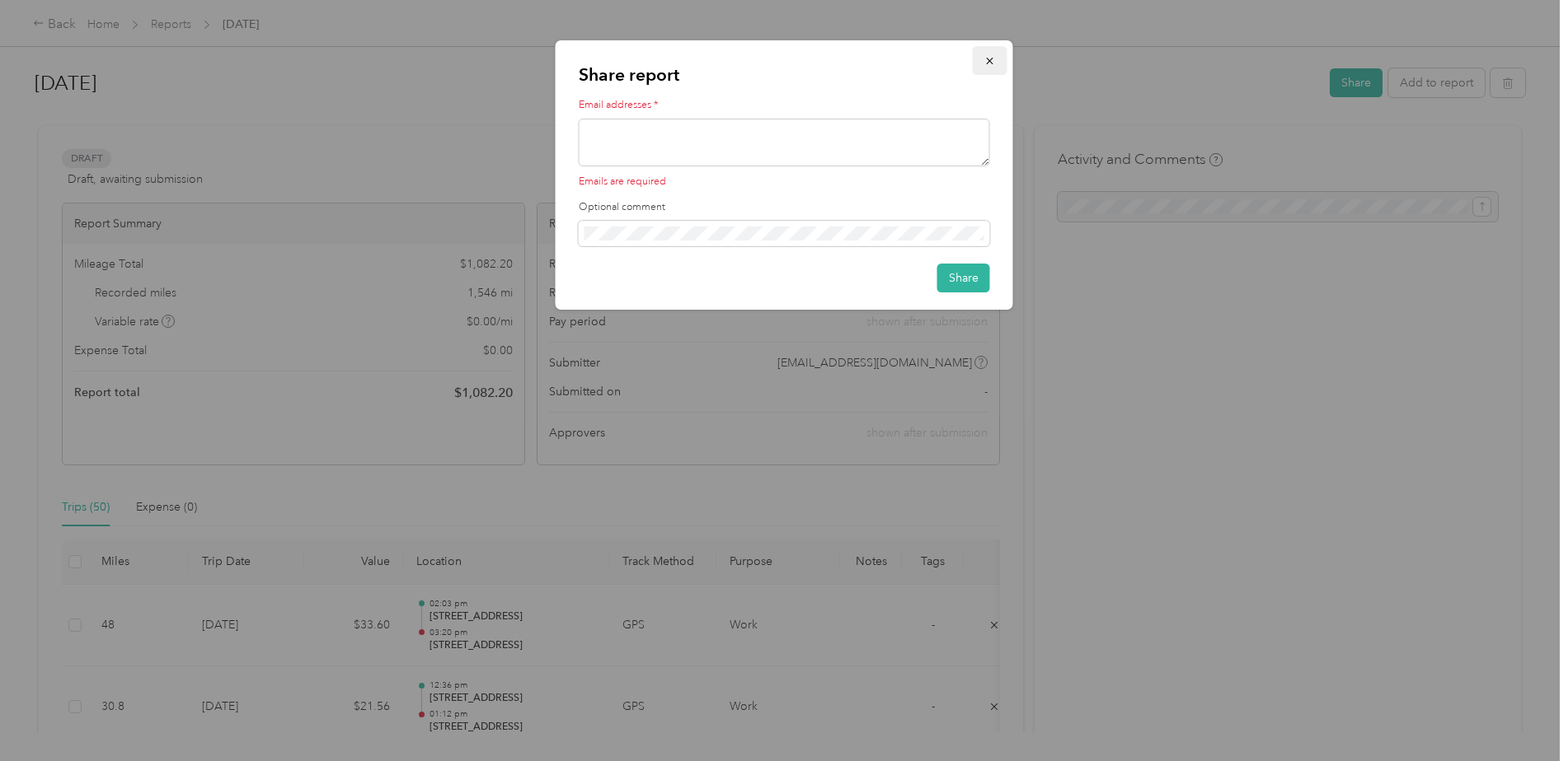
click at [991, 63] on icon "button" at bounding box center [989, 60] width 7 height 7
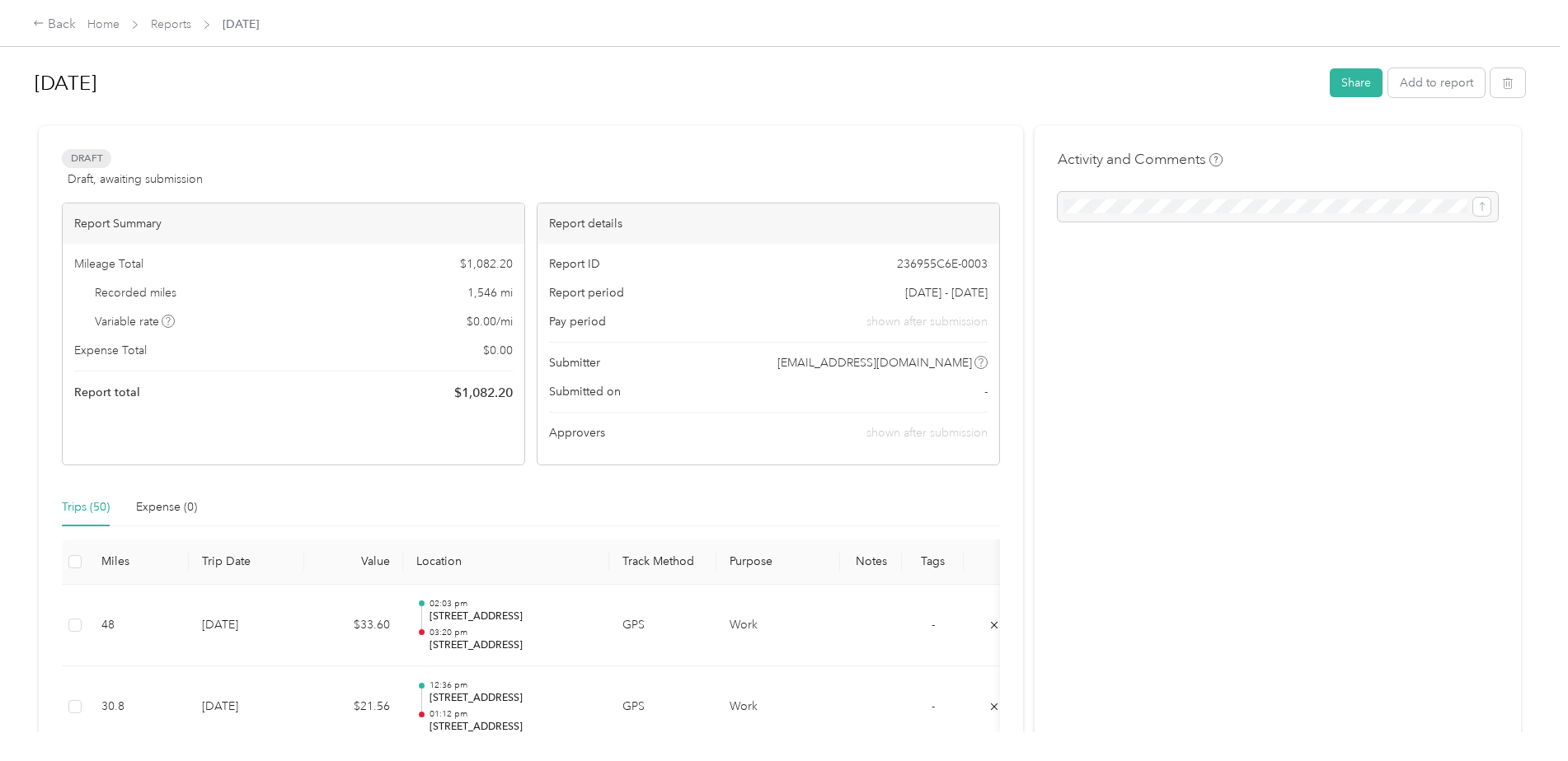
click at [241, 558] on th "Trip Date" at bounding box center [246, 562] width 115 height 45
click at [239, 562] on th "Trip Date" at bounding box center [246, 562] width 115 height 45
click at [165, 29] on link "Reports" at bounding box center [170, 24] width 40 height 14
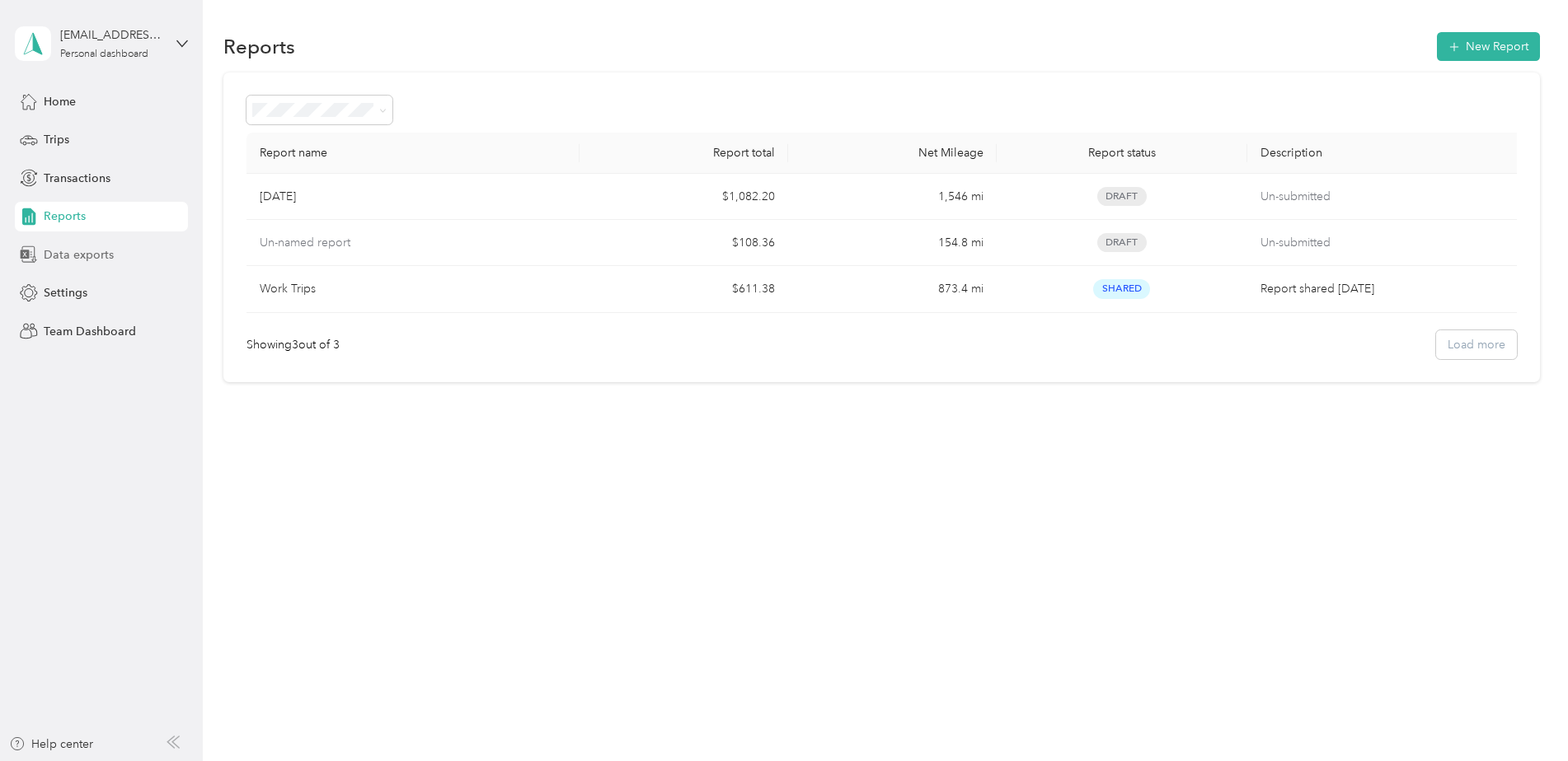
click at [53, 256] on span "Data exports" at bounding box center [79, 255] width 70 height 17
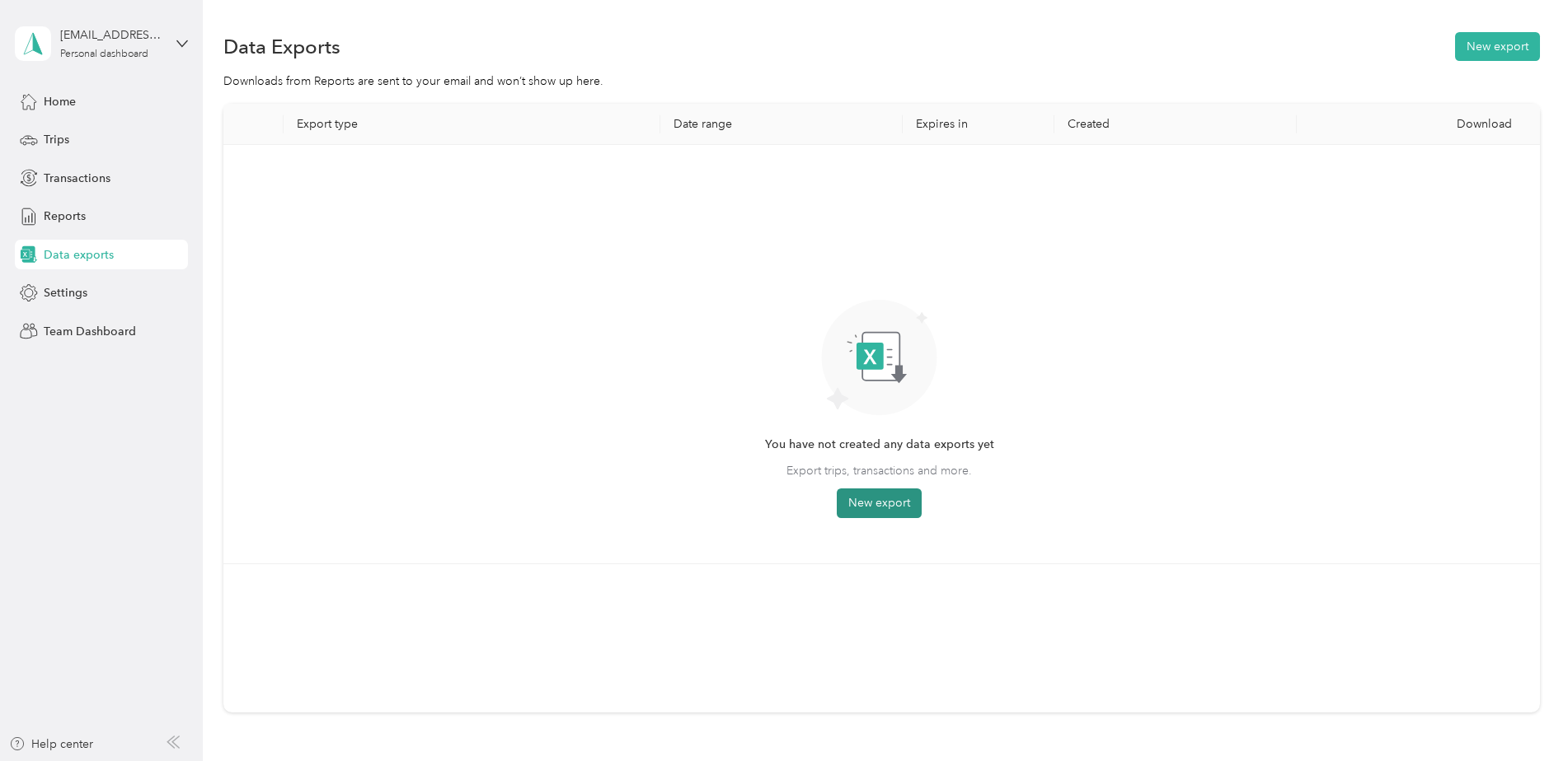
click at [874, 504] on button "New export" at bounding box center [878, 503] width 85 height 30
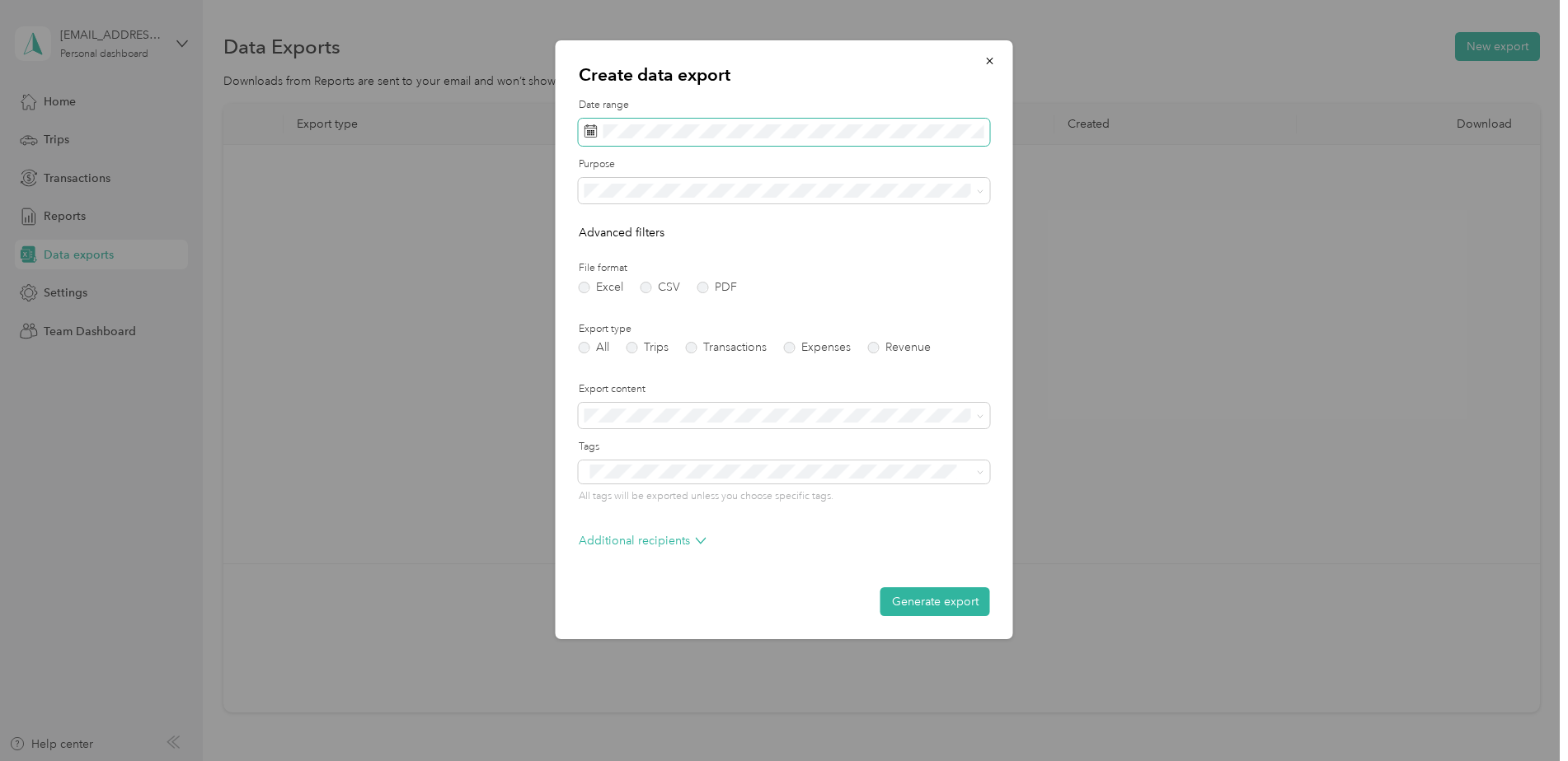
click at [647, 121] on span at bounding box center [784, 132] width 411 height 28
click at [602, 223] on icon at bounding box center [607, 226] width 16 height 16
click at [706, 283] on div "1" at bounding box center [707, 284] width 21 height 21
click at [603, 415] on div "31" at bounding box center [601, 414] width 21 height 21
click at [633, 348] on label "Trips" at bounding box center [648, 347] width 42 height 11
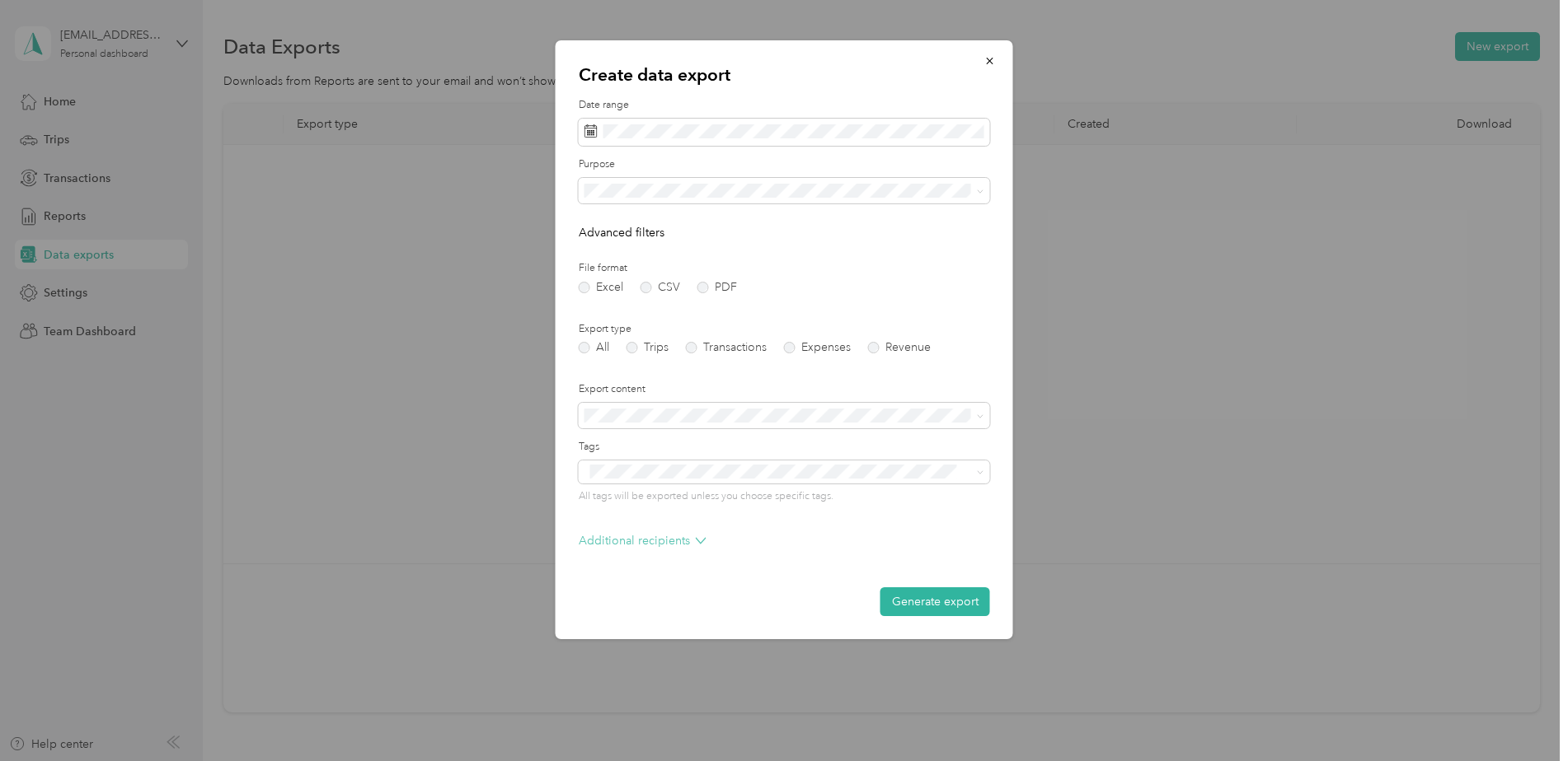
click at [646, 542] on p "Additional recipients" at bounding box center [642, 541] width 127 height 17
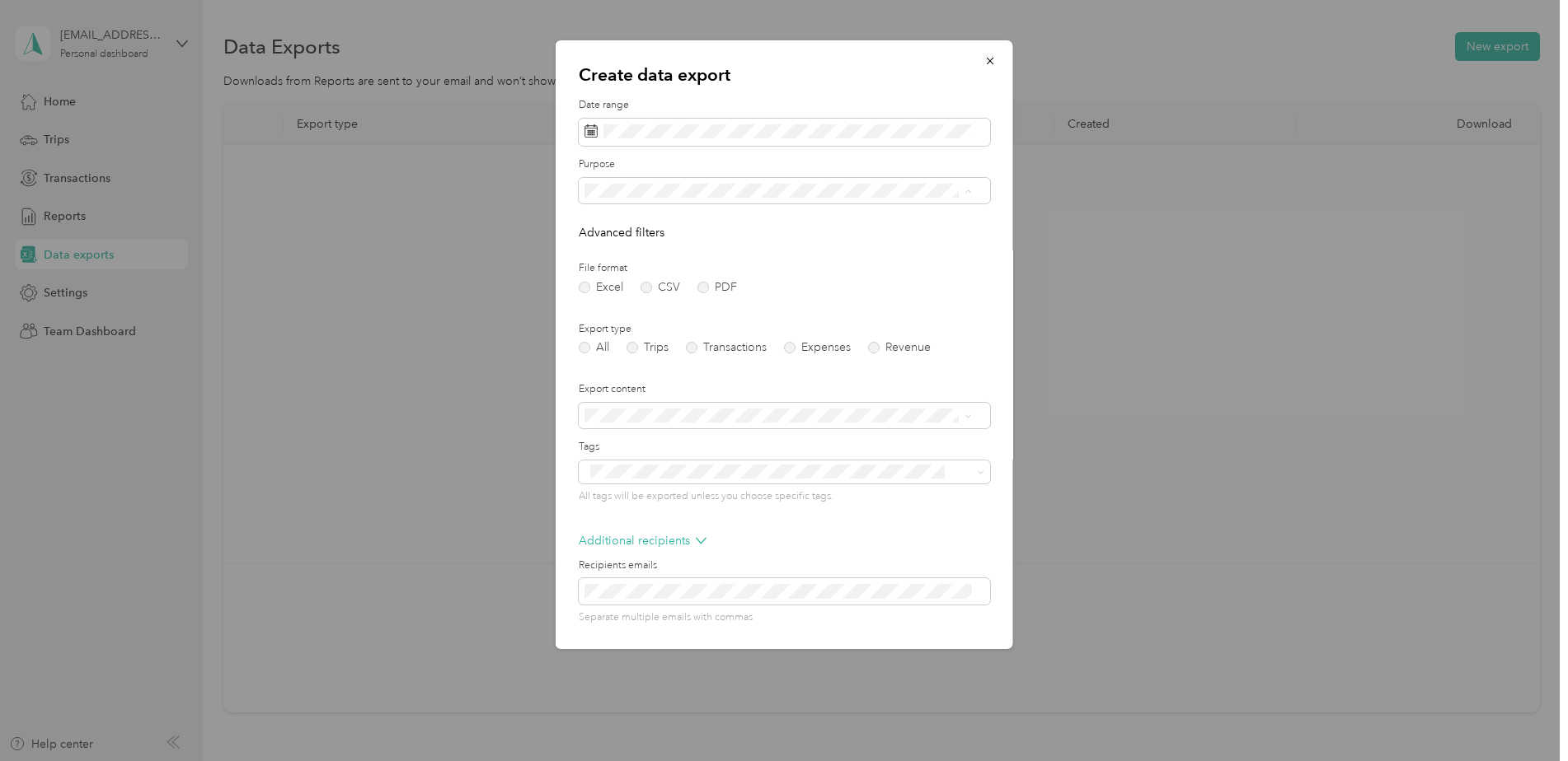
click at [619, 251] on li "Work" at bounding box center [778, 248] width 398 height 29
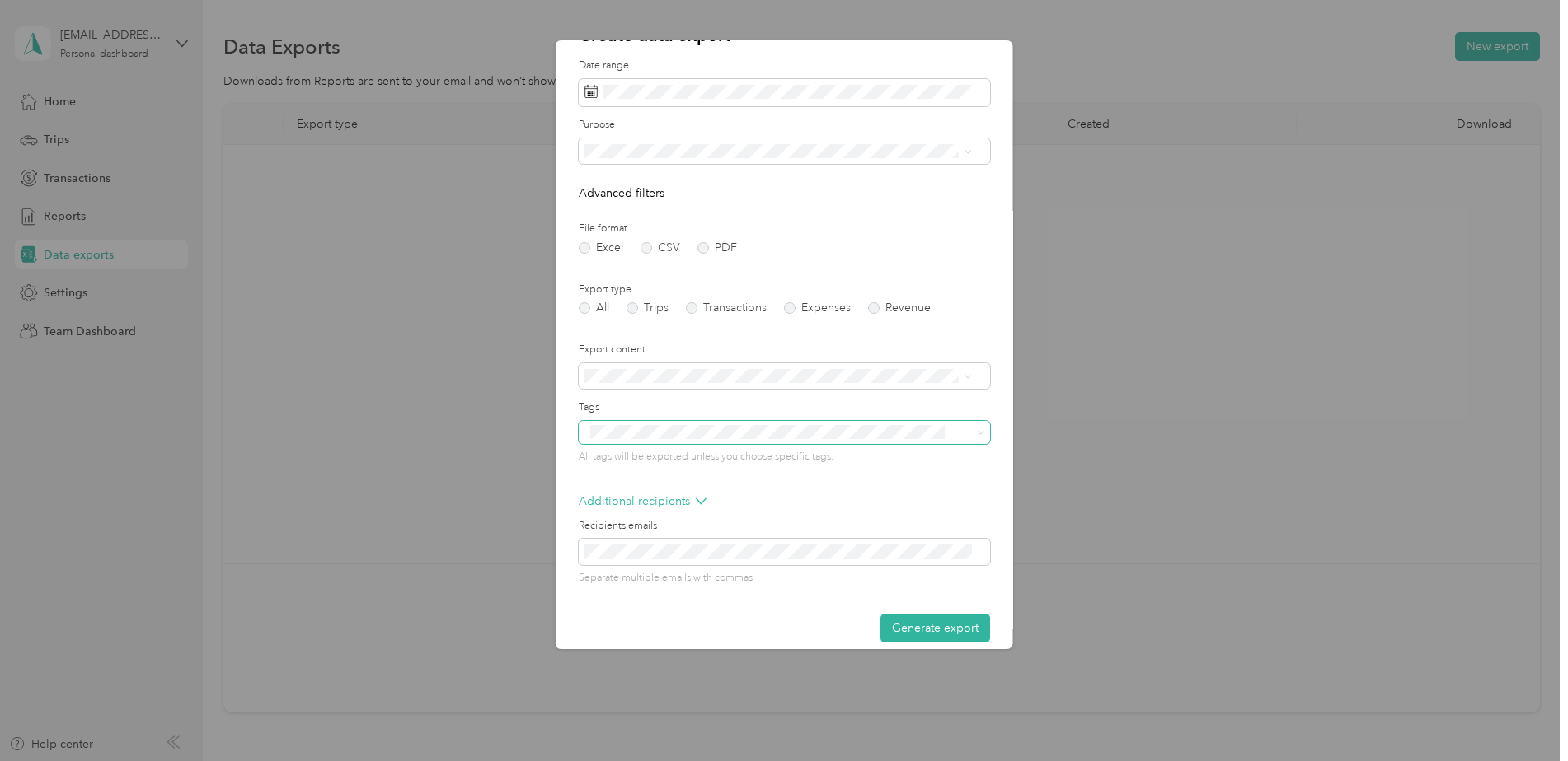
scroll to position [56, 0]
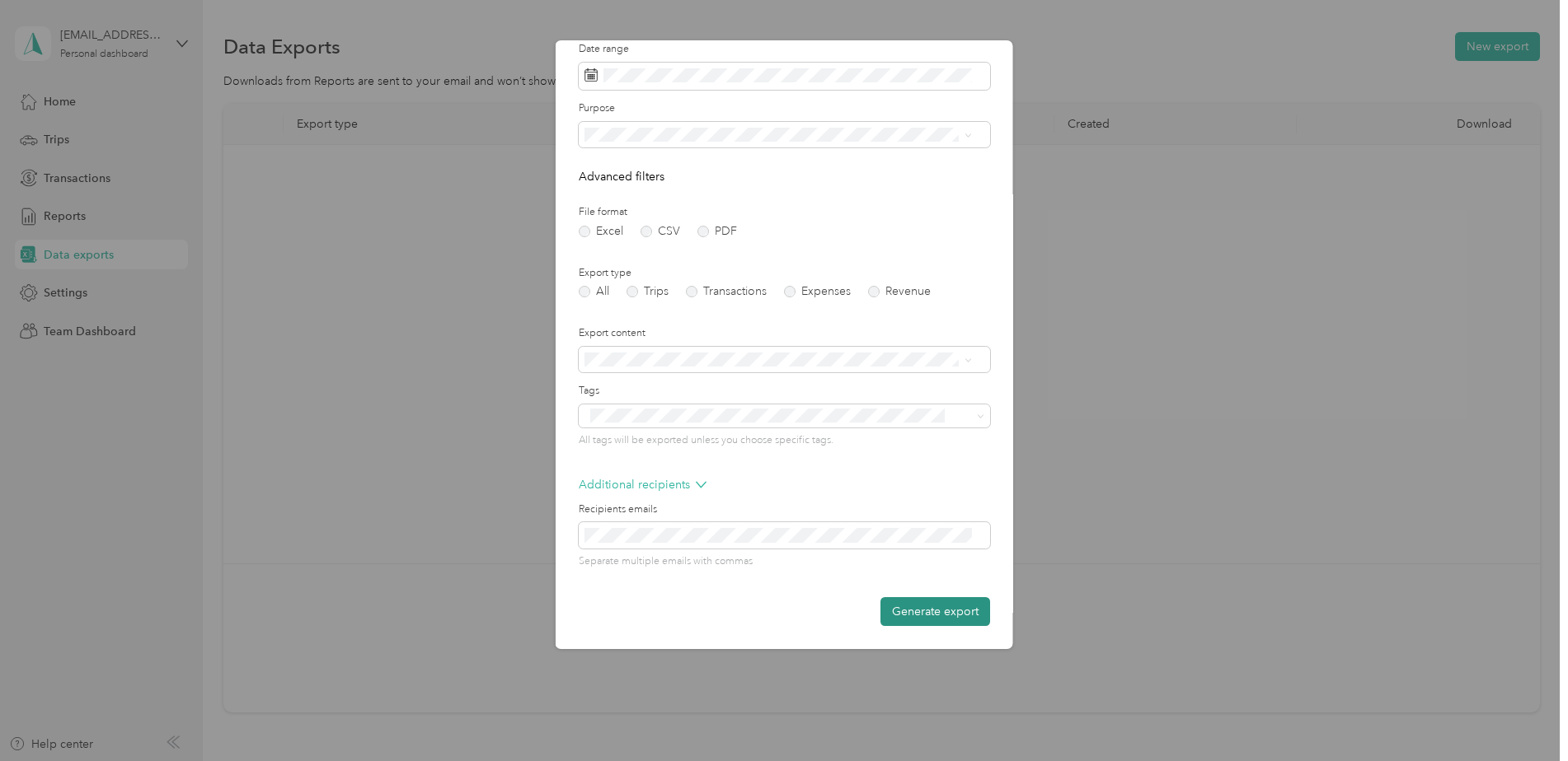
click at [935, 611] on button "Generate export" at bounding box center [935, 612] width 109 height 29
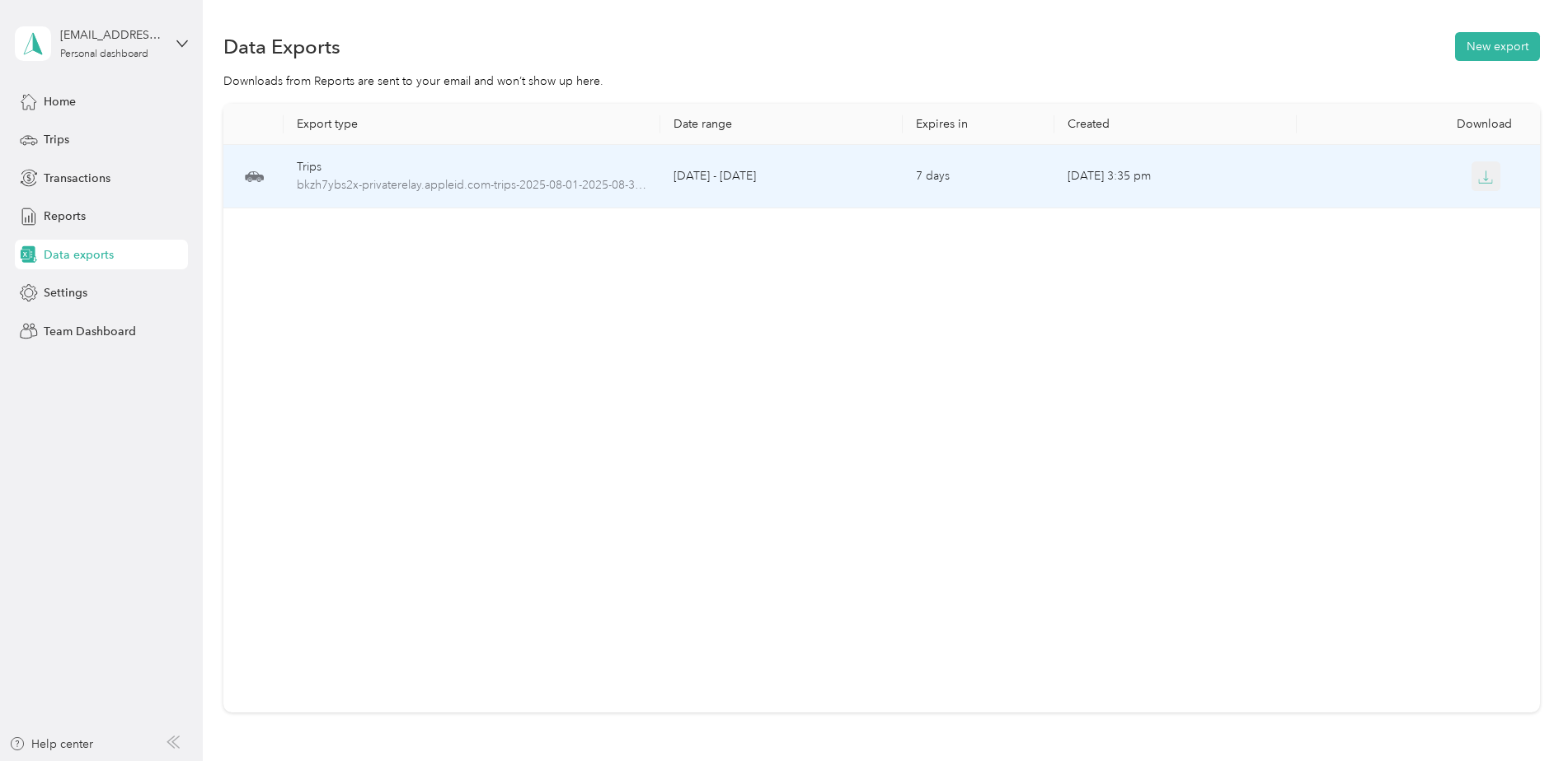
click at [1485, 180] on icon "button" at bounding box center [1485, 176] width 14 height 14
